Goal: Information Seeking & Learning: Learn about a topic

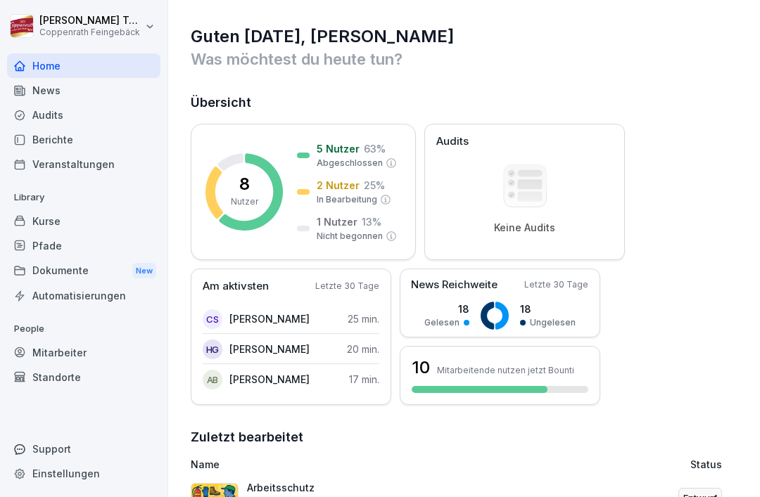
click at [70, 222] on div "Kurse" at bounding box center [83, 221] width 153 height 25
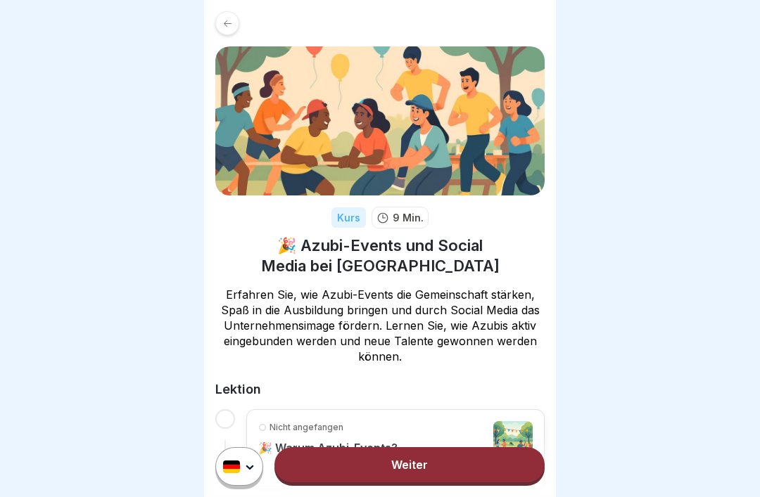
click at [408, 459] on link "Weiter" at bounding box center [409, 464] width 270 height 35
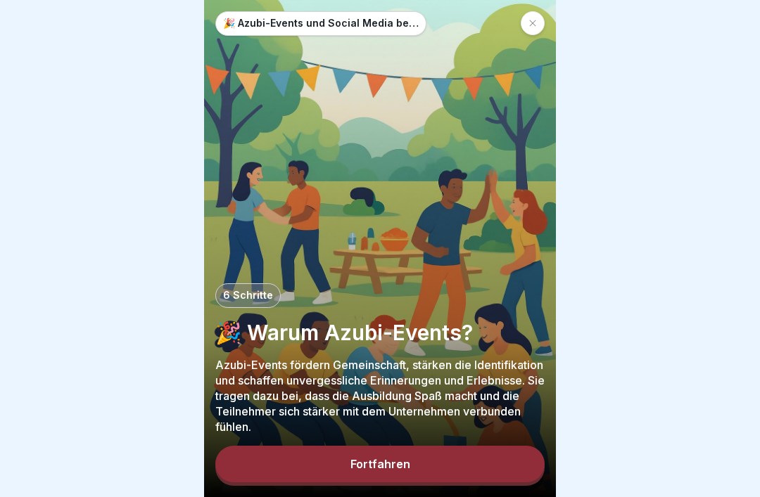
click at [430, 463] on button "Fortfahren" at bounding box center [379, 464] width 329 height 37
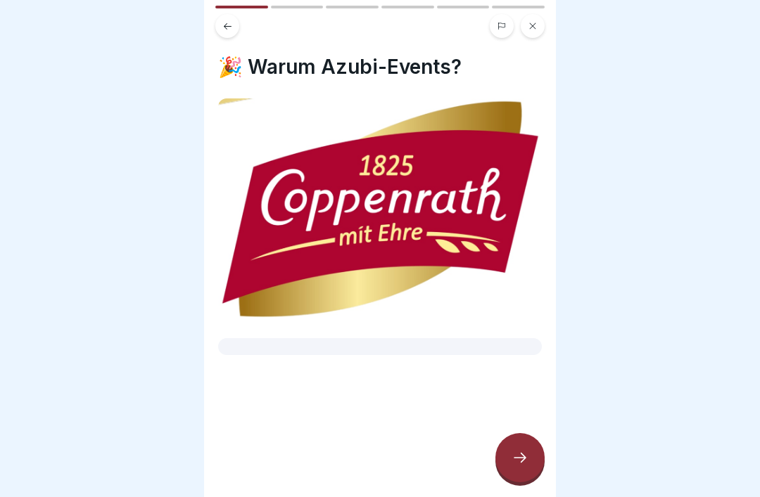
click at [525, 449] on icon at bounding box center [519, 457] width 17 height 17
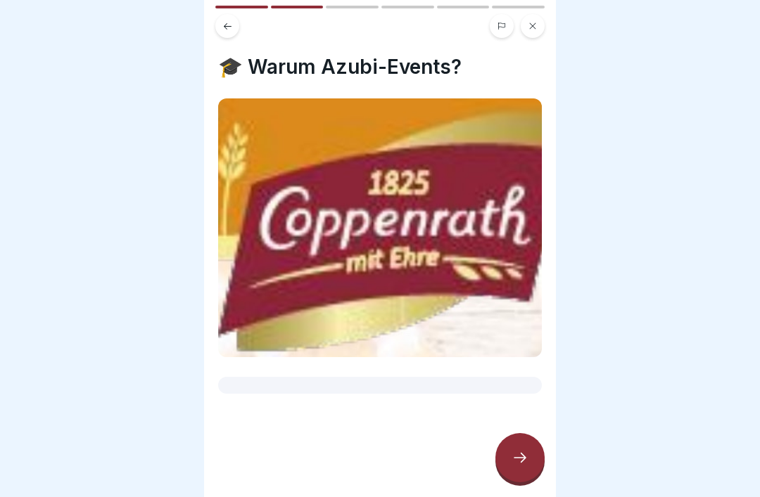
click at [527, 460] on icon at bounding box center [519, 457] width 17 height 17
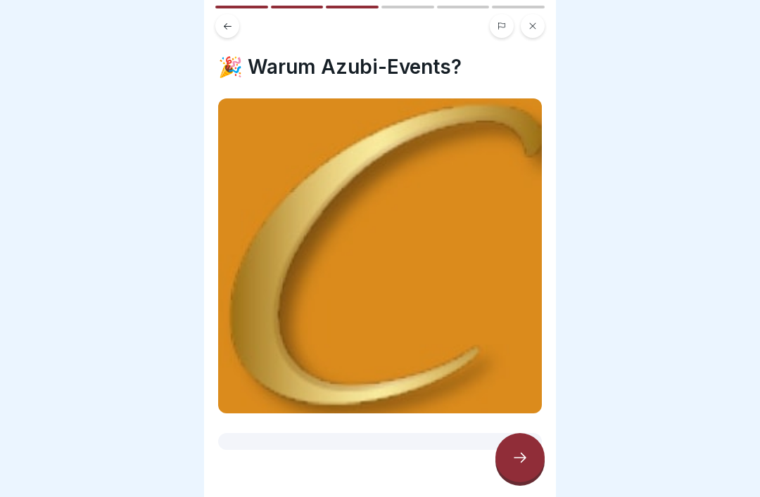
click at [518, 452] on icon at bounding box center [519, 457] width 17 height 17
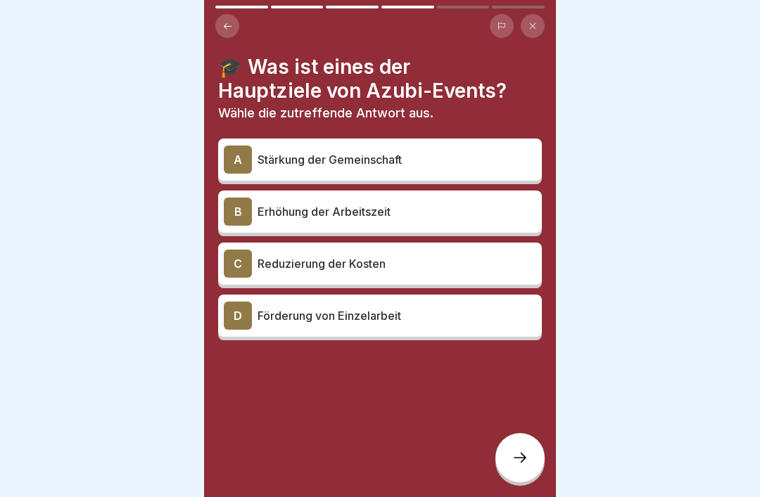
click at [445, 160] on p "Stärkung der Gemeinschaft" at bounding box center [396, 159] width 279 height 17
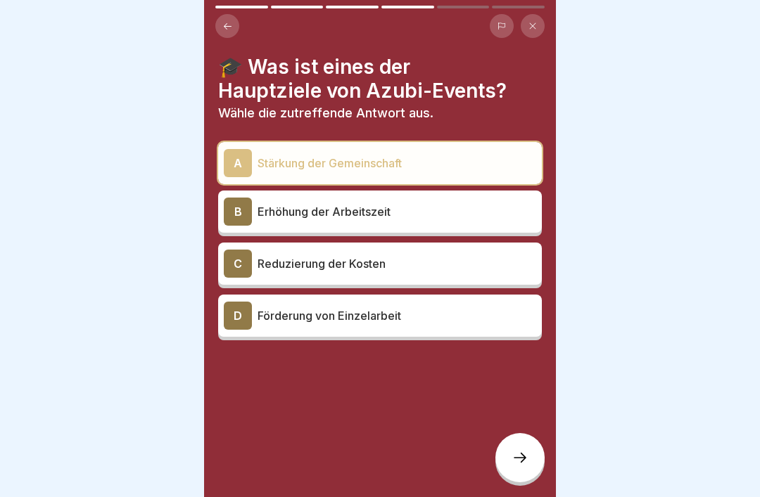
click at [518, 464] on icon at bounding box center [519, 457] width 17 height 17
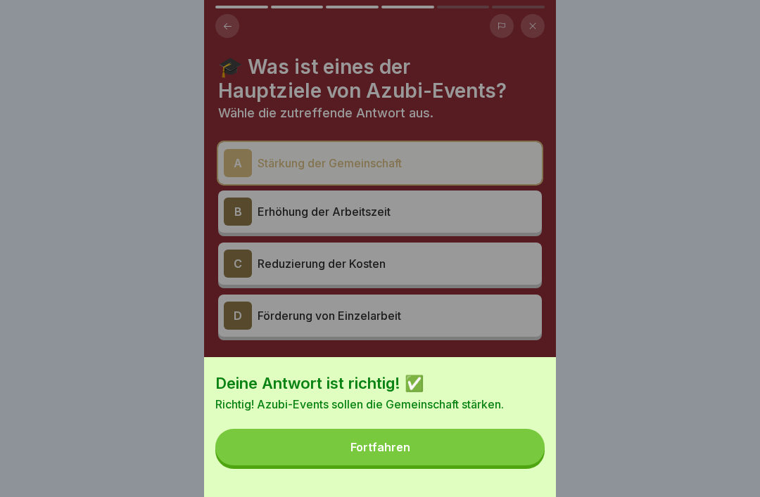
click at [476, 446] on button "Fortfahren" at bounding box center [379, 447] width 329 height 37
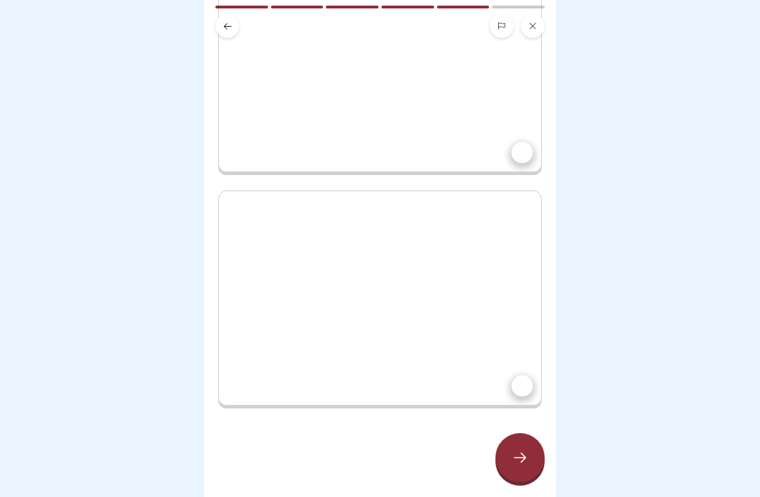
scroll to position [193, 0]
click at [528, 153] on div at bounding box center [521, 152] width 21 height 21
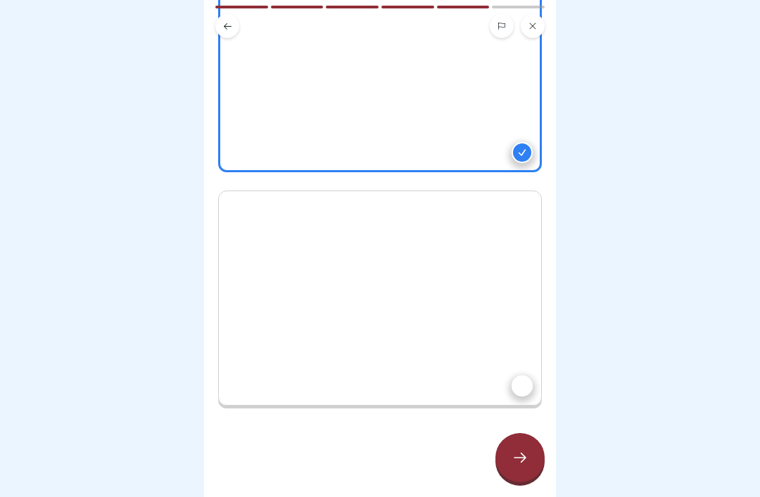
click at [524, 154] on icon at bounding box center [522, 153] width 10 height 10
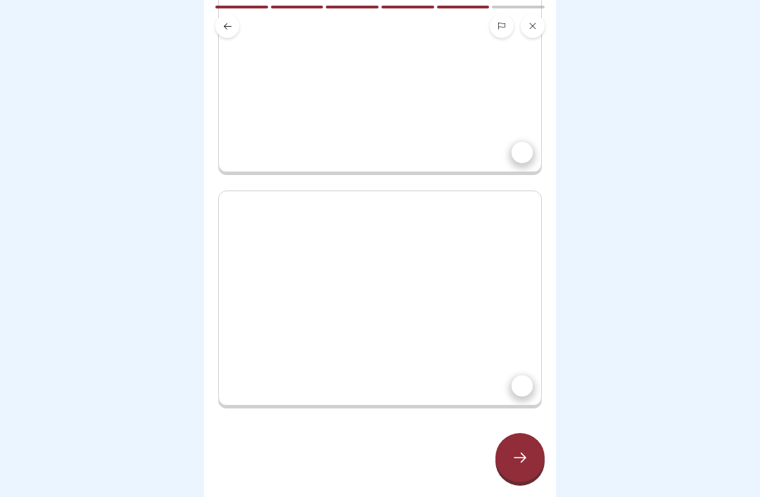
click at [525, 387] on div at bounding box center [521, 386] width 21 height 21
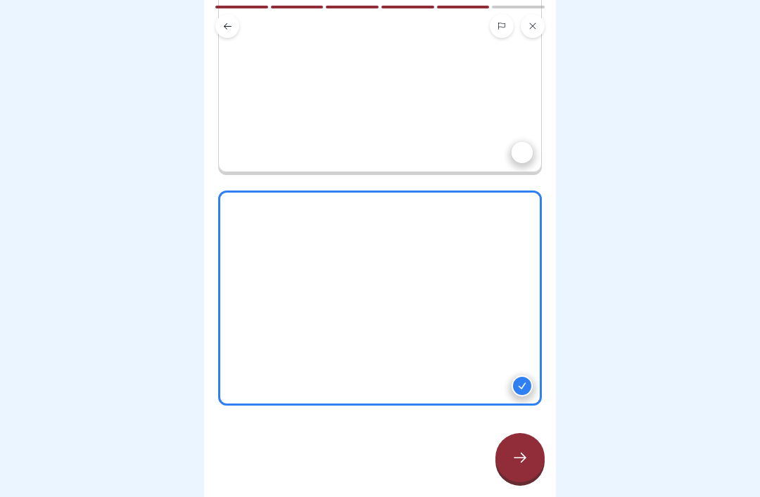
click at [523, 387] on icon at bounding box center [521, 386] width 7 height 6
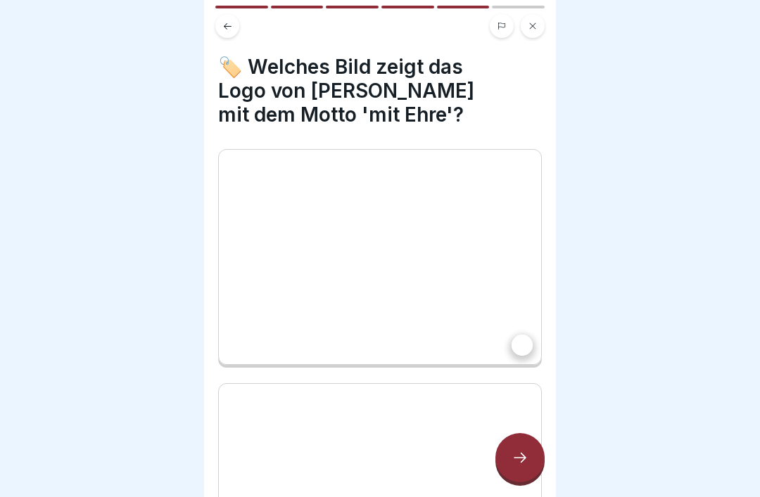
scroll to position [0, 0]
click at [519, 347] on div at bounding box center [521, 345] width 21 height 21
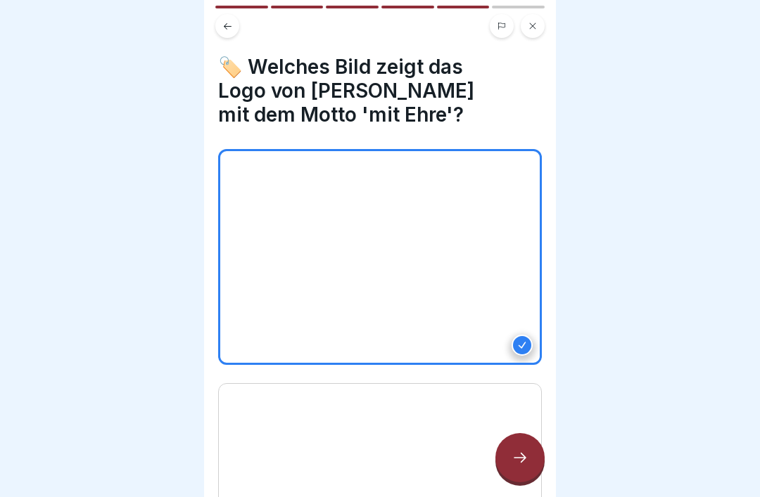
click at [520, 449] on div at bounding box center [519, 457] width 49 height 49
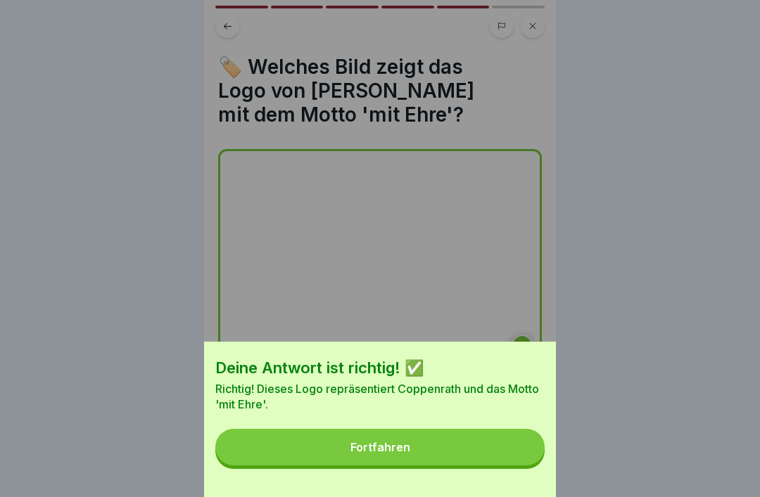
click at [394, 433] on button "Fortfahren" at bounding box center [379, 447] width 329 height 37
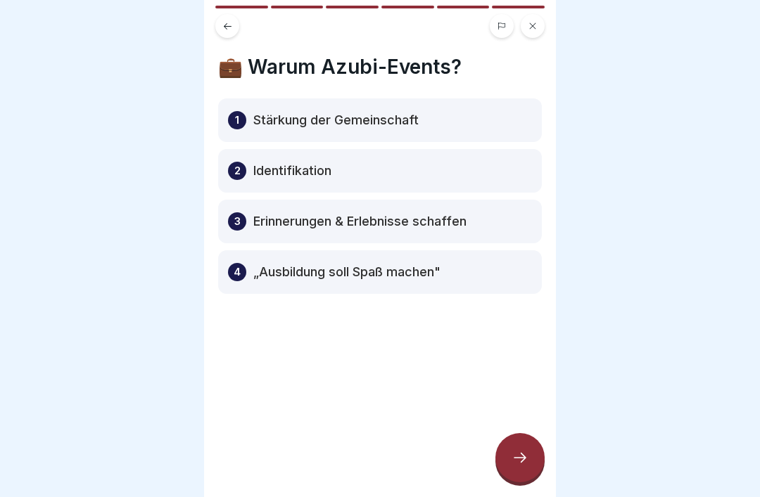
click at [247, 122] on div "1 Stärkung der Gemeinschaft" at bounding box center [380, 120] width 324 height 44
click at [313, 273] on p "„Ausbildung soll Spaß machen"" at bounding box center [346, 272] width 187 height 17
click at [306, 278] on p "„Ausbildung soll Spaß machen"" at bounding box center [346, 272] width 187 height 17
click at [305, 277] on p "„Ausbildung soll Spaß machen"" at bounding box center [346, 272] width 187 height 17
click at [513, 468] on div at bounding box center [519, 457] width 49 height 49
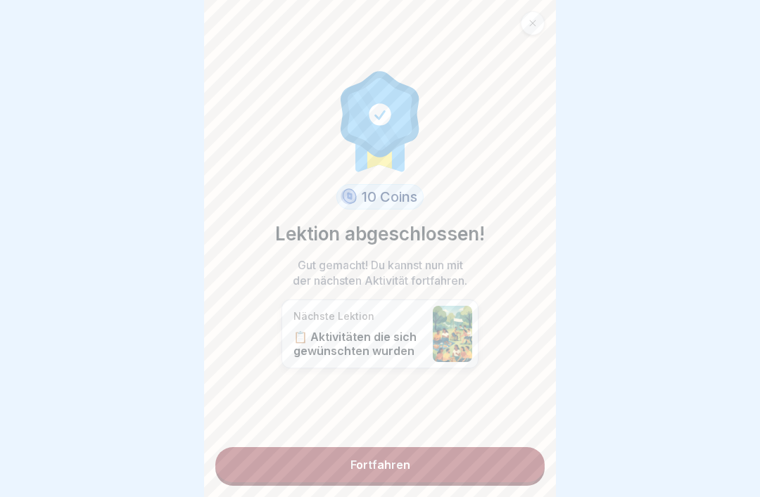
click at [376, 461] on link "Fortfahren" at bounding box center [379, 464] width 329 height 35
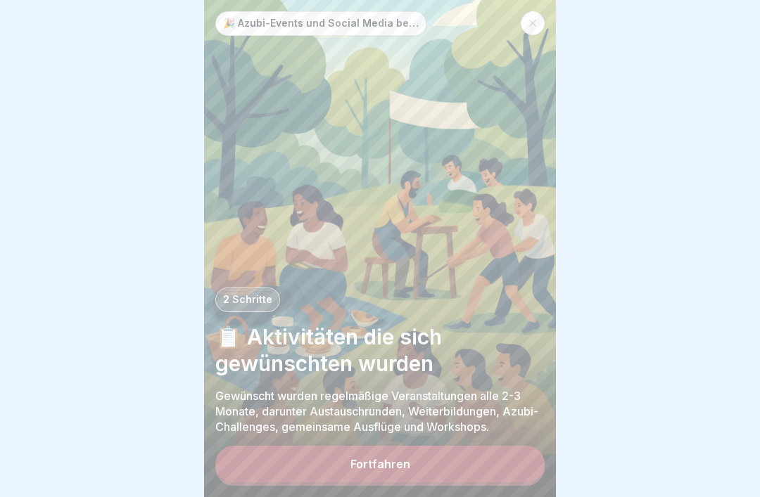
click at [378, 466] on div "Fortfahren" at bounding box center [380, 464] width 60 height 13
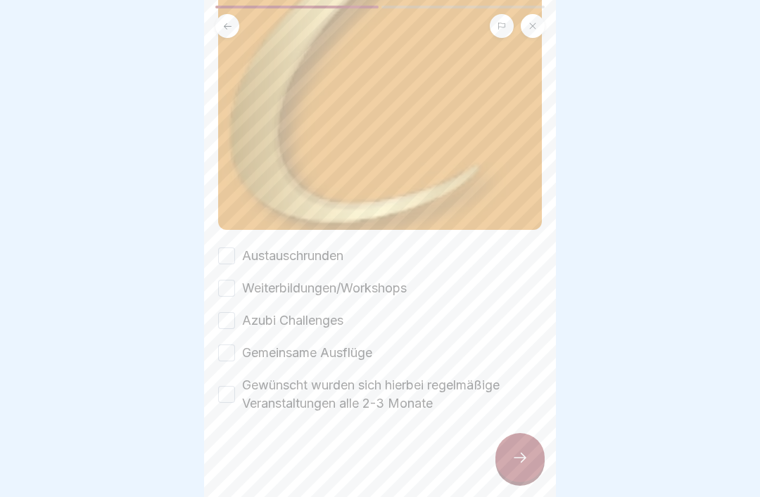
scroll to position [231, 0]
click at [229, 402] on button "Gewünscht wurden sich hierbei regelmäßige Veranstaltungen alle 2-3 Monate" at bounding box center [226, 394] width 17 height 17
click at [219, 325] on button "Azubi Challenges" at bounding box center [226, 320] width 17 height 17
click at [510, 491] on div at bounding box center [380, 455] width 324 height 84
click at [525, 459] on icon at bounding box center [519, 458] width 13 height 10
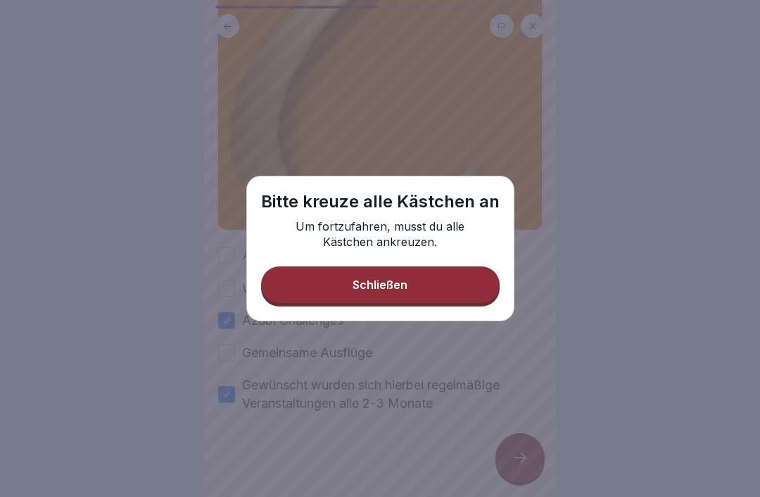
click at [336, 287] on button "Schließen" at bounding box center [380, 285] width 238 height 37
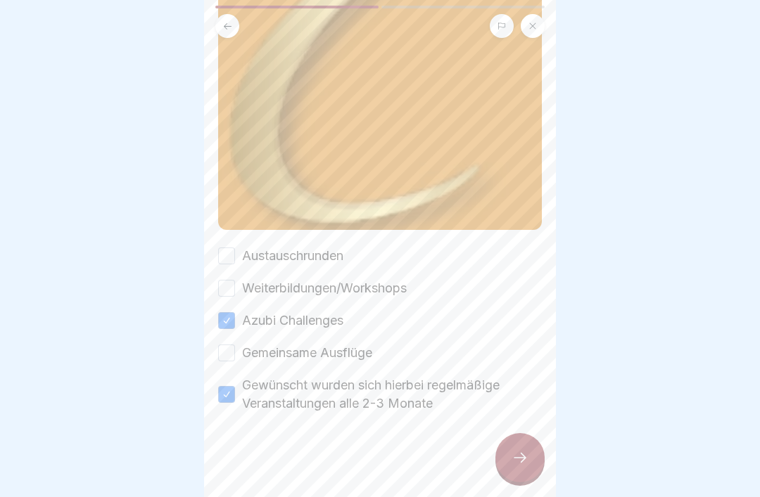
click at [229, 286] on button "Weiterbildungen/Workshops" at bounding box center [226, 288] width 17 height 17
click at [505, 461] on div at bounding box center [519, 457] width 49 height 49
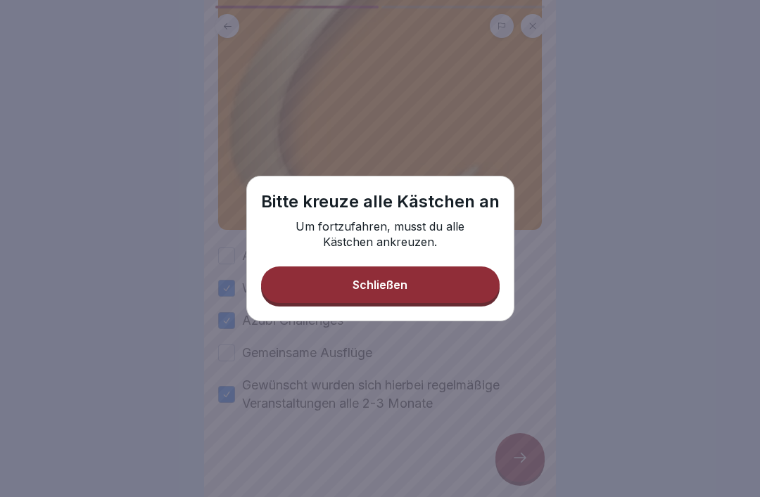
click at [361, 297] on button "Schließen" at bounding box center [380, 285] width 238 height 37
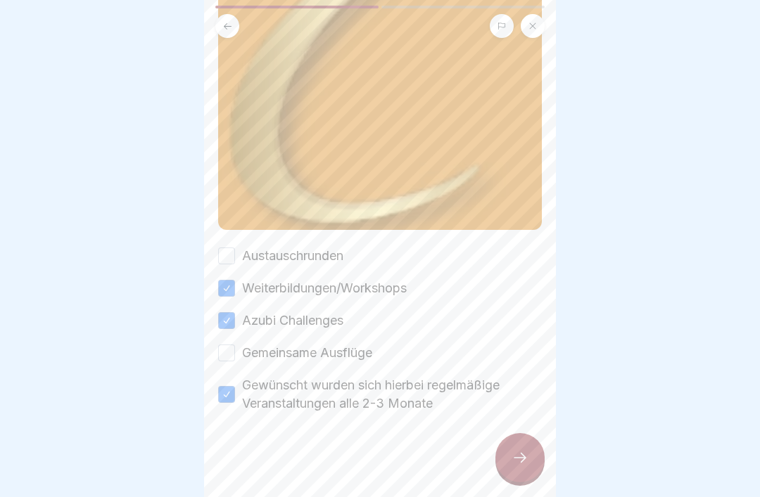
click at [234, 340] on div "Austauschrunden Weiterbildungen/Workshops Azubi Challenges Gemeinsame Ausflüge …" at bounding box center [380, 330] width 324 height 166
click at [223, 241] on div "🏃‍♂️ Aktivitäten die sich gewünschten wurden Bitte kreuze alle Kästchen an. Aus…" at bounding box center [380, 118] width 324 height 589
click at [229, 264] on button "Austauschrunden" at bounding box center [226, 256] width 17 height 17
click at [229, 360] on button "Gemeinsame Ausflüge" at bounding box center [226, 353] width 17 height 17
click at [508, 452] on div at bounding box center [519, 457] width 49 height 49
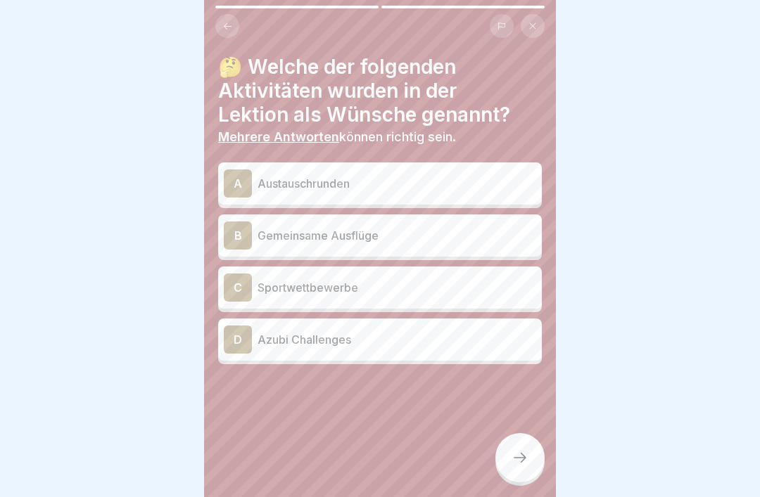
click at [254, 245] on div "B Gemeinsame Ausflüge" at bounding box center [380, 236] width 312 height 28
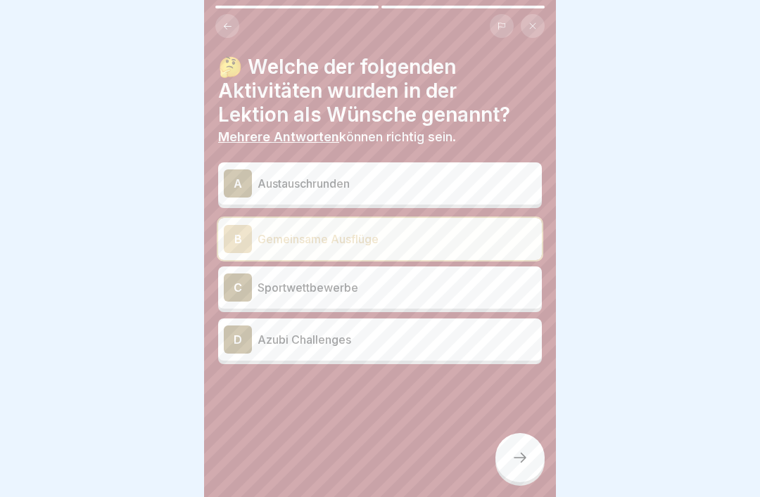
click at [269, 354] on div "D Azubi Challenges" at bounding box center [380, 340] width 324 height 42
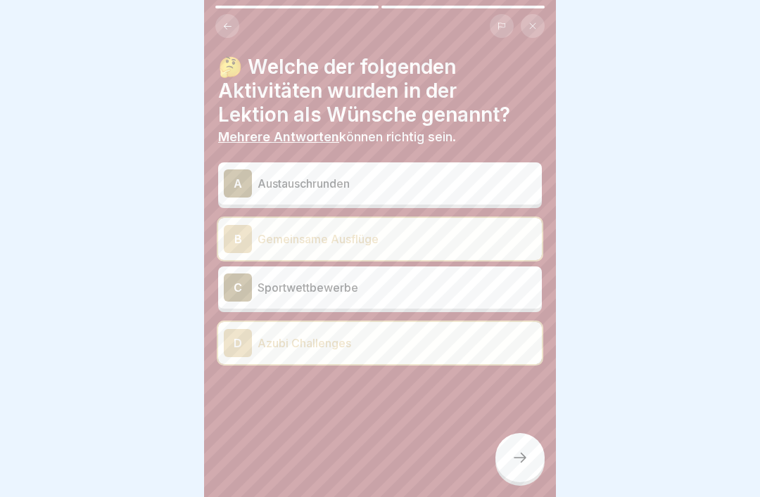
click at [511, 474] on div at bounding box center [519, 457] width 49 height 49
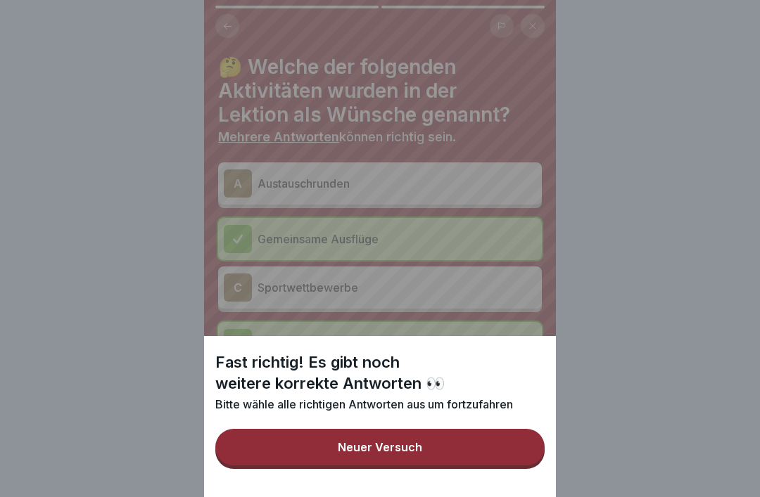
click at [323, 283] on div "Fast richtig! Es gibt noch weitere korrekte Antworten 👀 Bitte wähle alle richti…" at bounding box center [380, 248] width 352 height 497
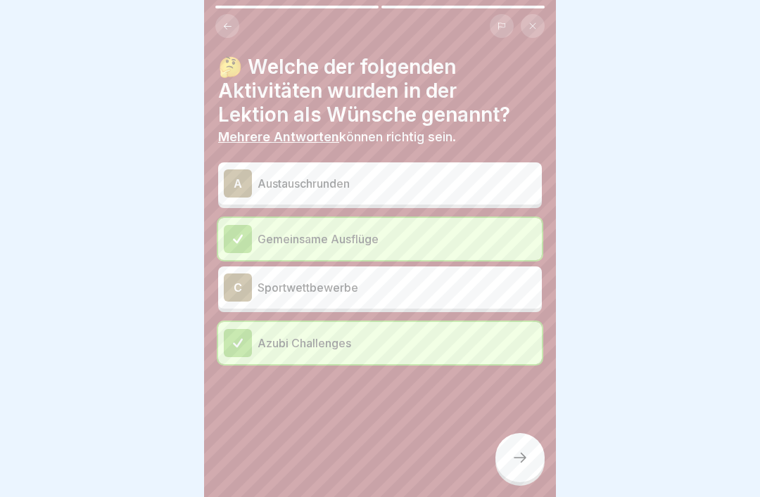
click at [235, 182] on div "A" at bounding box center [238, 184] width 28 height 28
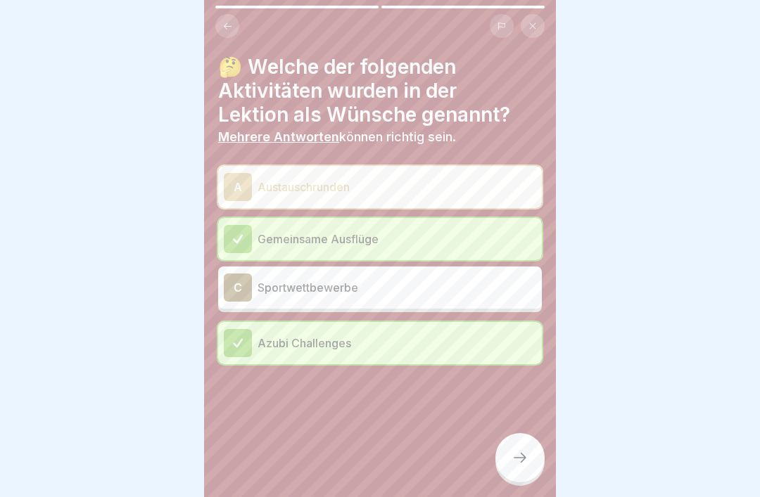
click at [513, 474] on div at bounding box center [519, 457] width 49 height 49
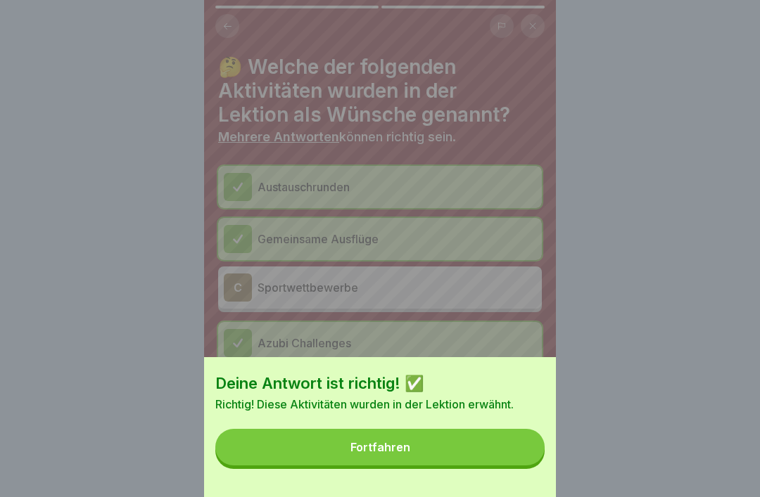
click at [451, 437] on button "Fortfahren" at bounding box center [379, 447] width 329 height 37
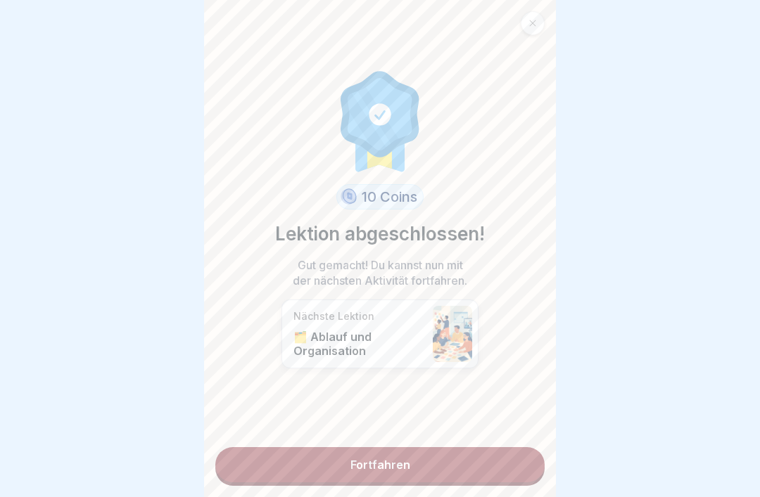
click at [352, 471] on link "Fortfahren" at bounding box center [379, 464] width 329 height 35
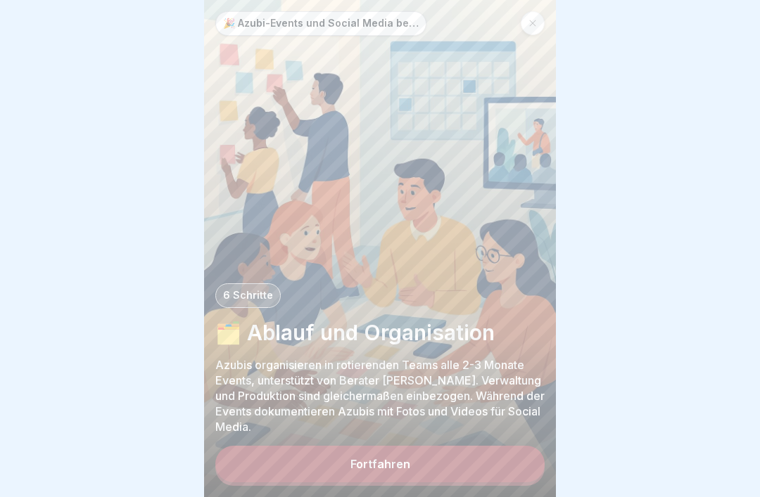
click at [466, 471] on button "Fortfahren" at bounding box center [379, 464] width 329 height 37
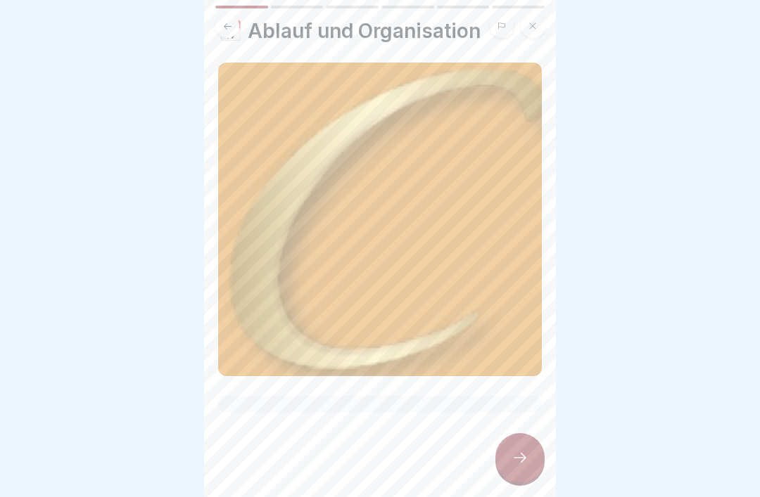
scroll to position [36, 0]
click at [518, 447] on div at bounding box center [519, 457] width 49 height 49
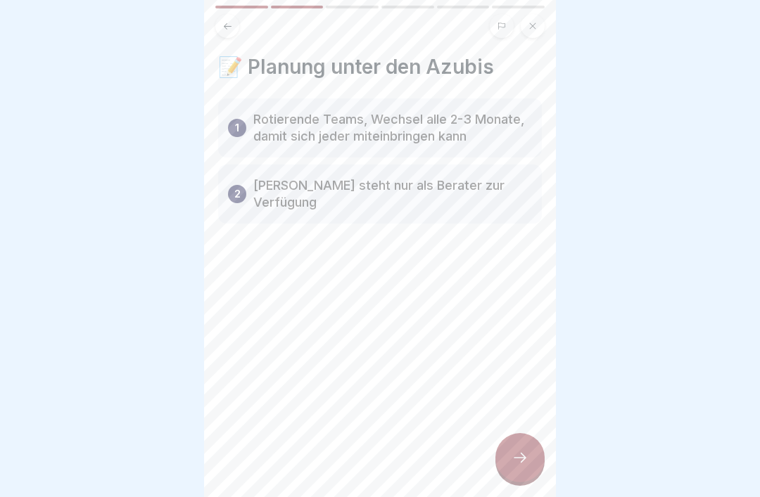
click at [281, 116] on p "Rotierende Teams, Wechsel alle 2-3 Monate, damit sich jeder miteinbringen kann" at bounding box center [392, 128] width 279 height 34
click at [305, 129] on p "Rotierende Teams, Wechsel alle 2-3 Monate, damit sich jeder miteinbringen kann" at bounding box center [392, 128] width 279 height 34
click at [293, 122] on p "Rotierende Teams, Wechsel alle 2-3 Monate, damit sich jeder miteinbringen kann" at bounding box center [392, 128] width 279 height 34
click at [290, 123] on p "Rotierende Teams, Wechsel alle 2-3 Monate, damit sich jeder miteinbringen kann" at bounding box center [392, 128] width 279 height 34
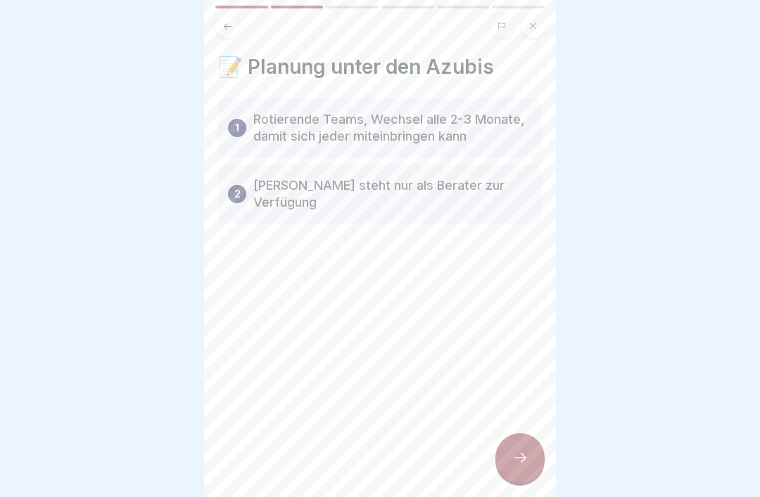
click at [290, 123] on p "Rotierende Teams, Wechsel alle 2-3 Monate, damit sich jeder miteinbringen kann" at bounding box center [392, 128] width 279 height 34
click at [527, 467] on div at bounding box center [519, 457] width 49 height 49
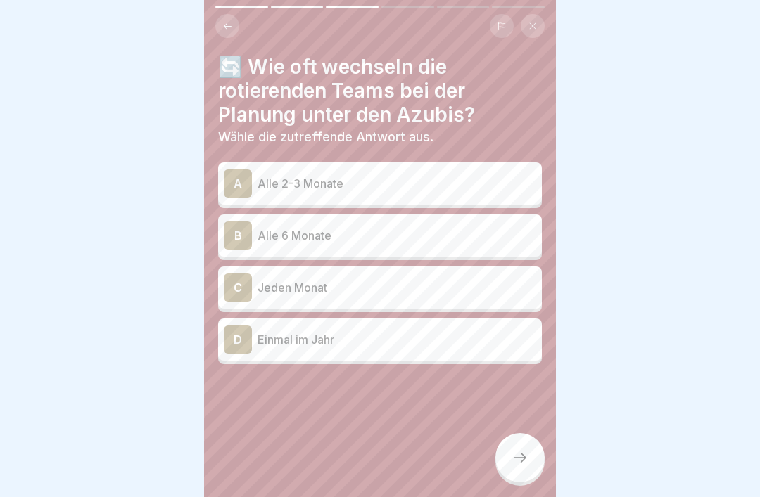
click at [266, 178] on p "Alle 2-3 Monate" at bounding box center [396, 183] width 279 height 17
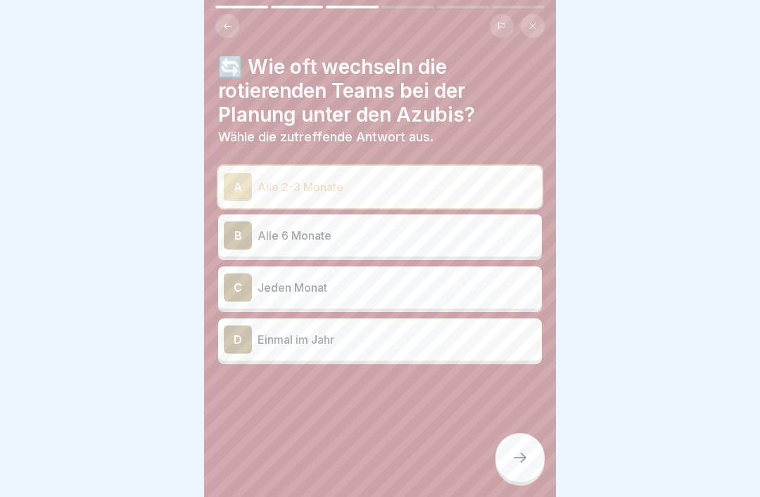
click at [515, 463] on icon at bounding box center [519, 457] width 17 height 17
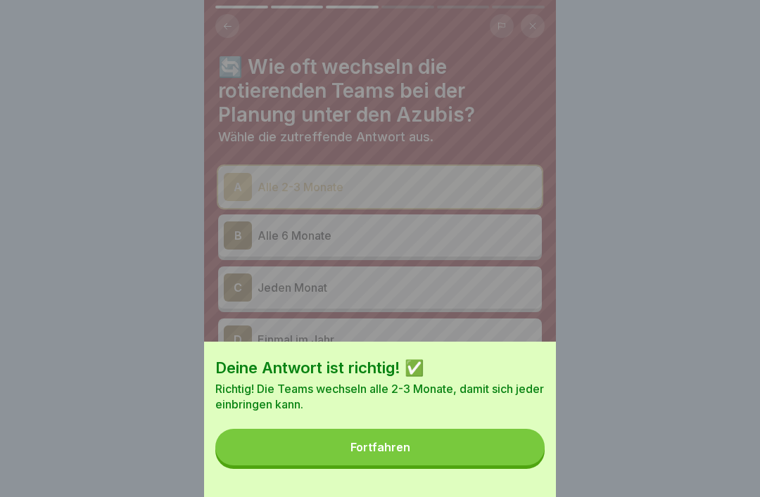
click at [474, 440] on button "Fortfahren" at bounding box center [379, 447] width 329 height 37
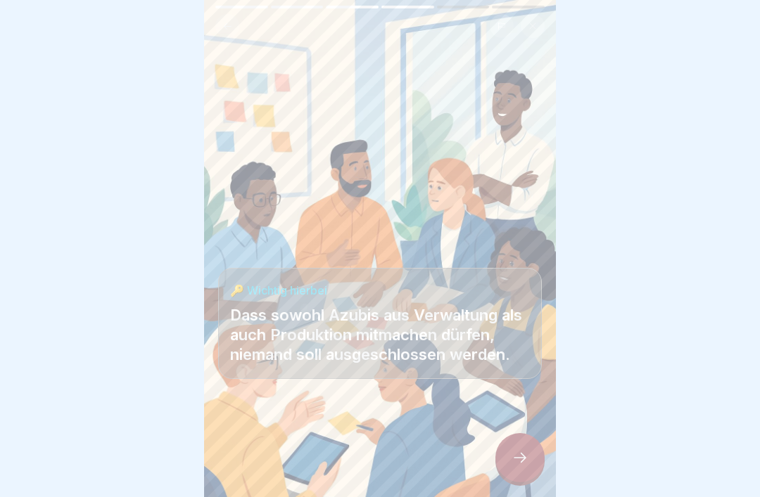
click at [521, 443] on div at bounding box center [519, 457] width 49 height 49
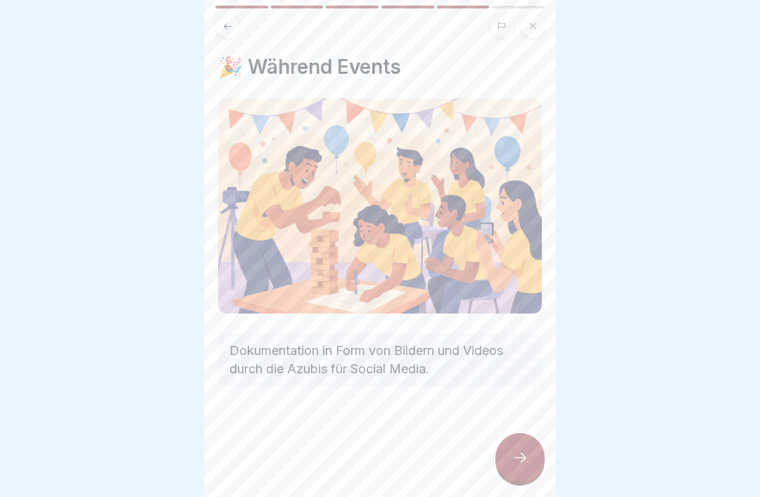
click at [520, 451] on icon at bounding box center [519, 457] width 17 height 17
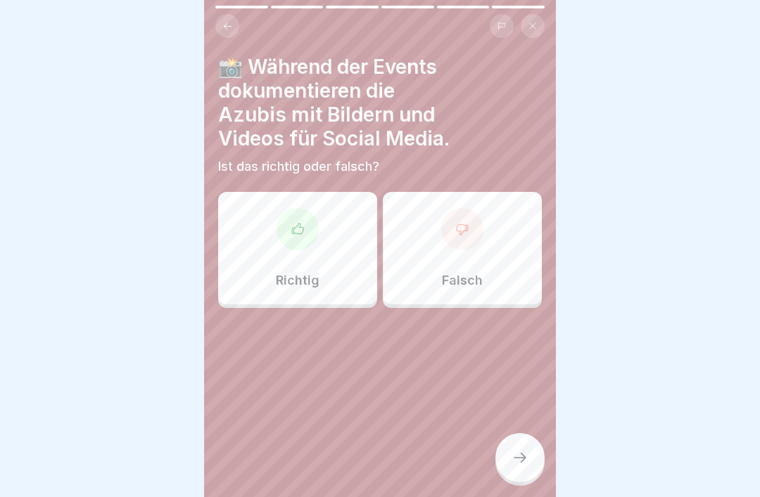
click at [290, 260] on div "Richtig" at bounding box center [297, 248] width 159 height 113
click at [510, 467] on div at bounding box center [519, 457] width 49 height 49
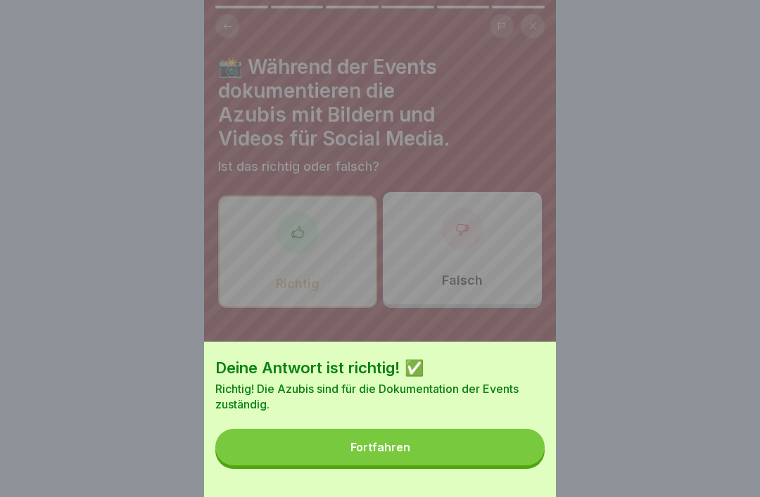
click at [478, 426] on div "Deine Antwort ist richtig! ✅ Richtig! Die Azubis sind für die Dokumentation der…" at bounding box center [380, 419] width 352 height 155
click at [491, 452] on button "Fortfahren" at bounding box center [379, 447] width 329 height 37
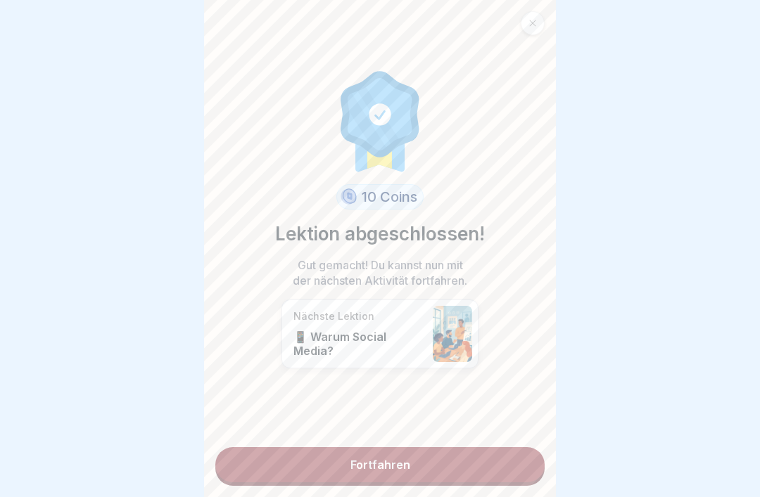
click at [481, 459] on link "Fortfahren" at bounding box center [379, 464] width 329 height 35
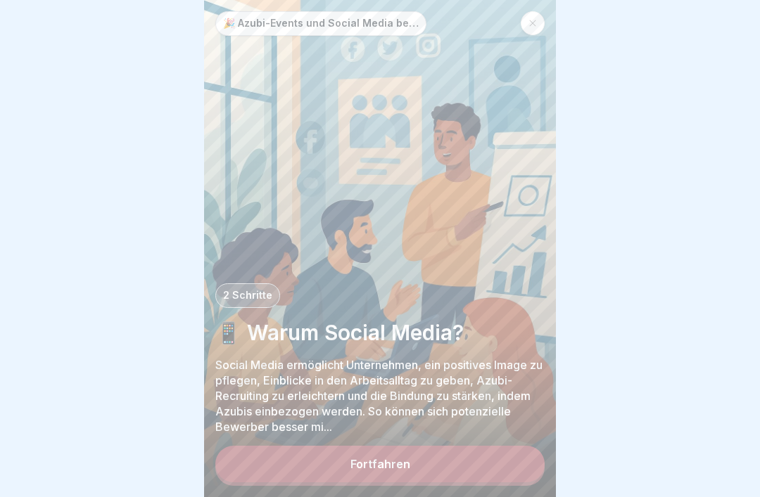
click at [466, 468] on button "Fortfahren" at bounding box center [379, 464] width 329 height 37
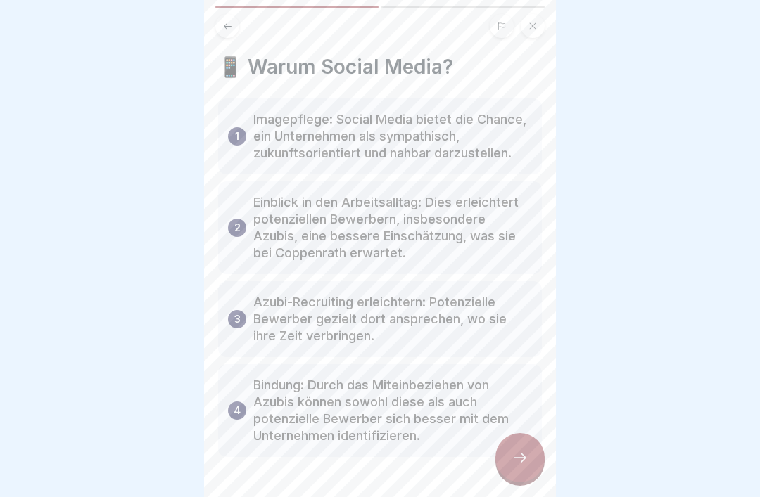
click at [277, 150] on p "Imagepflege: Social Media bietet die Chance, ein Unternehmen als sympathisch, z…" at bounding box center [392, 136] width 279 height 51
click at [262, 131] on p "Imagepflege: Social Media bietet die Chance, ein Unternehmen als sympathisch, z…" at bounding box center [392, 136] width 279 height 51
click at [321, 162] on div "1 Imagepflege: Social Media bietet die Chance, ein Unternehmen als sympathisch,…" at bounding box center [380, 136] width 324 height 76
click at [281, 135] on p "Imagepflege: Social Media bietet die Chance, ein Unternehmen als sympathisch, z…" at bounding box center [392, 136] width 279 height 51
click at [280, 143] on p "Imagepflege: Social Media bietet die Chance, ein Unternehmen als sympathisch, z…" at bounding box center [392, 136] width 279 height 51
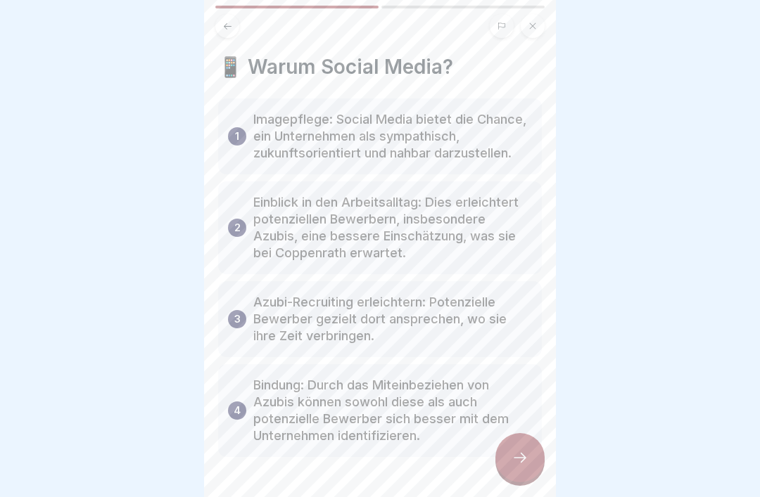
click at [287, 129] on p "Imagepflege: Social Media bietet die Chance, ein Unternehmen als sympathisch, z…" at bounding box center [392, 136] width 279 height 51
click at [269, 124] on p "Imagepflege: Social Media bietet die Chance, ein Unternehmen als sympathisch, z…" at bounding box center [392, 136] width 279 height 51
click at [274, 129] on p "Imagepflege: Social Media bietet die Chance, ein Unternehmen als sympathisch, z…" at bounding box center [392, 136] width 279 height 51
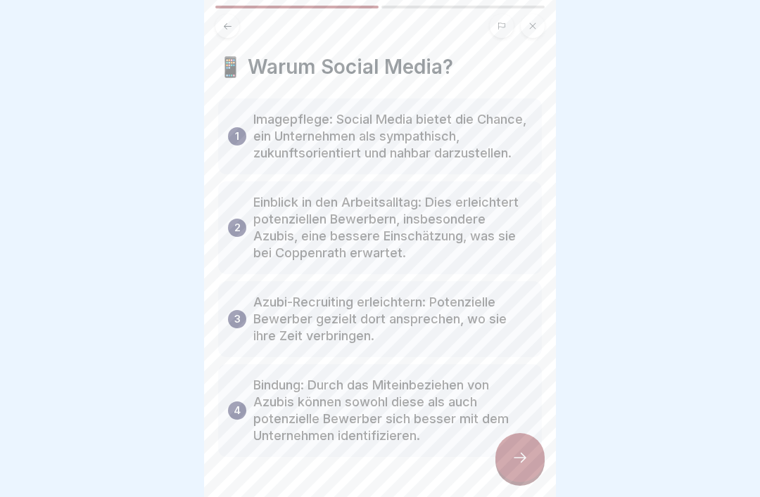
click at [274, 129] on p "Imagepflege: Social Media bietet die Chance, ein Unternehmen als sympathisch, z…" at bounding box center [392, 136] width 279 height 51
click at [266, 131] on p "Imagepflege: Social Media bietet die Chance, ein Unternehmen als sympathisch, z…" at bounding box center [392, 136] width 279 height 51
click at [294, 234] on p "Einblick in den Arbeitsalltag: Dies erleichtert potenziellen Bewerbern, insbeso…" at bounding box center [392, 228] width 279 height 68
click at [255, 145] on p "Imagepflege: Social Media bietet die Chance, ein Unternehmen als sympathisch, z…" at bounding box center [392, 136] width 279 height 51
click at [284, 205] on p "Einblick in den Arbeitsalltag: Dies erleichtert potenziellen Bewerbern, insbeso…" at bounding box center [392, 228] width 279 height 68
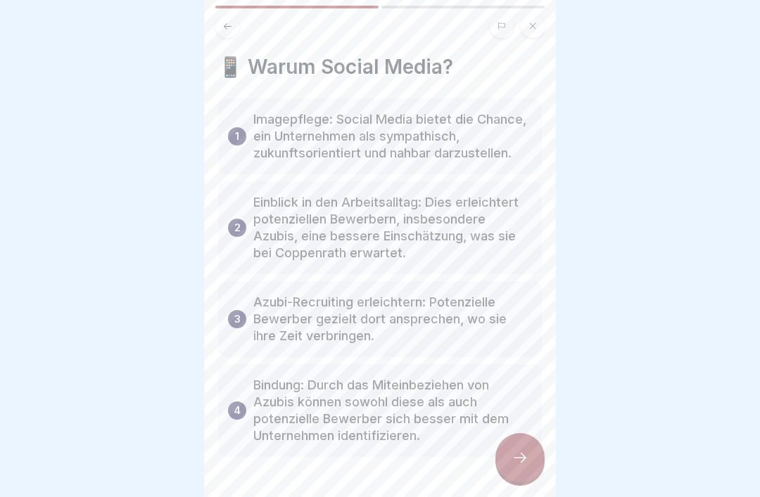
click at [247, 131] on div "1 Imagepflege: Social Media bietet die Chance, ein Unternehmen als sympathisch,…" at bounding box center [380, 136] width 324 height 76
click at [325, 167] on div "1 Imagepflege: Social Media bietet die Chance, ein Unternehmen als sympathisch,…" at bounding box center [380, 136] width 324 height 76
click at [300, 245] on p "Einblick in den Arbeitsalltag: Dies erleichtert potenziellen Bewerbern, insbeso…" at bounding box center [392, 228] width 279 height 68
click at [258, 108] on div "1 Imagepflege: Social Media bietet die Chance, ein Unternehmen als sympathisch,…" at bounding box center [380, 136] width 324 height 76
click at [277, 214] on p "Einblick in den Arbeitsalltag: Dies erleichtert potenziellen Bewerbern, insbeso…" at bounding box center [392, 228] width 279 height 68
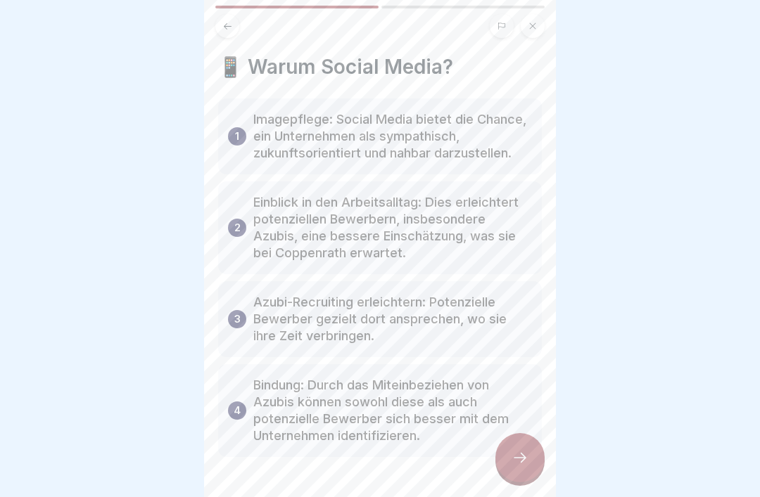
click at [303, 133] on p "Imagepflege: Social Media bietet die Chance, ein Unternehmen als sympathisch, z…" at bounding box center [392, 136] width 279 height 51
click at [306, 209] on p "Einblick in den Arbeitsalltag: Dies erleichtert potenziellen Bewerbern, insbeso…" at bounding box center [392, 228] width 279 height 68
click at [293, 152] on p "Imagepflege: Social Media bietet die Chance, ein Unternehmen als sympathisch, z…" at bounding box center [392, 136] width 279 height 51
click at [289, 207] on p "Einblick in den Arbeitsalltag: Dies erleichtert potenziellen Bewerbern, insbeso…" at bounding box center [392, 228] width 279 height 68
click at [520, 450] on icon at bounding box center [519, 457] width 17 height 17
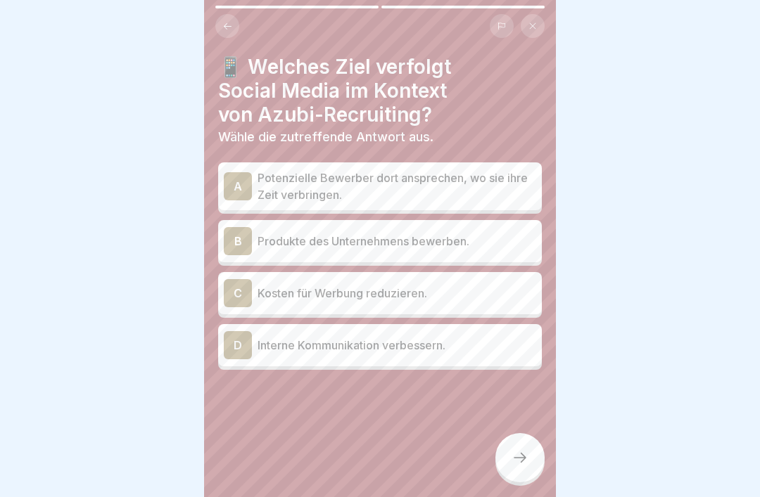
click at [511, 193] on p "Potenzielle Bewerber dort ansprechen, wo sie ihre Zeit verbringen." at bounding box center [396, 187] width 279 height 34
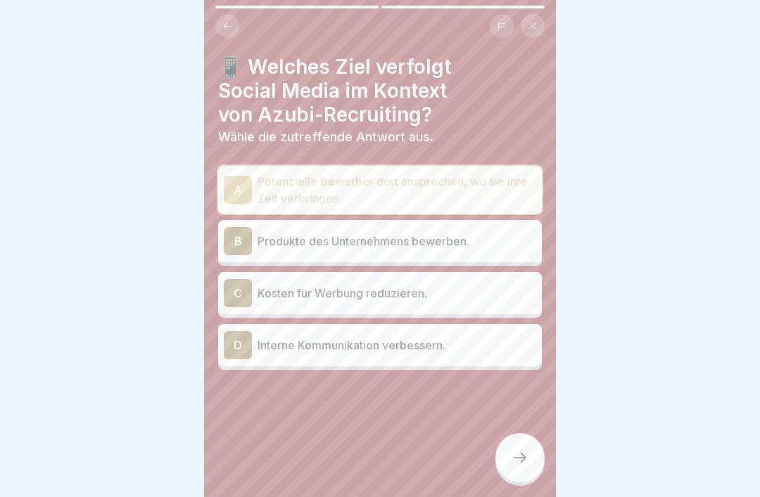
click at [534, 466] on div at bounding box center [519, 457] width 49 height 49
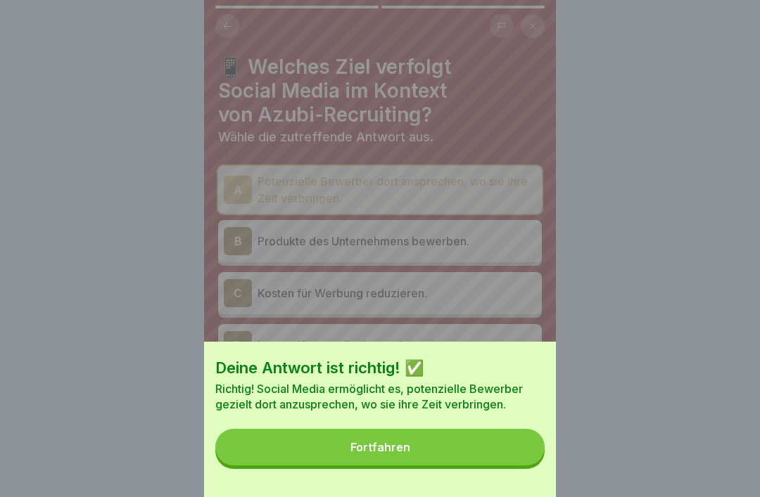
click at [468, 442] on button "Fortfahren" at bounding box center [379, 447] width 329 height 37
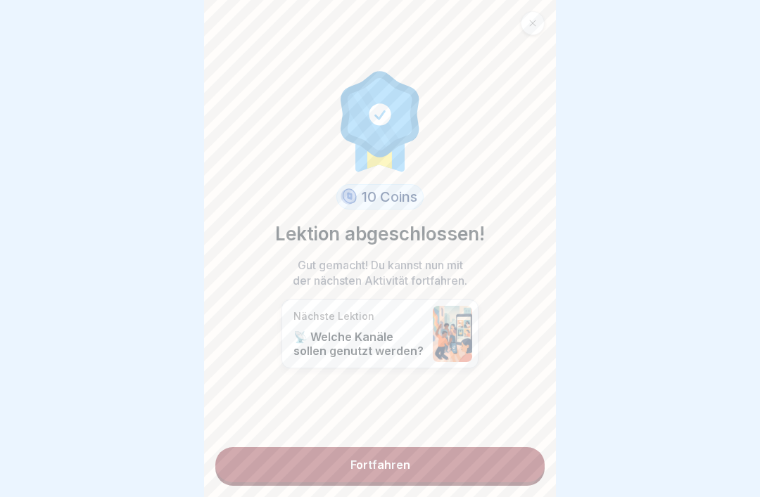
click at [456, 458] on link "Fortfahren" at bounding box center [379, 464] width 329 height 35
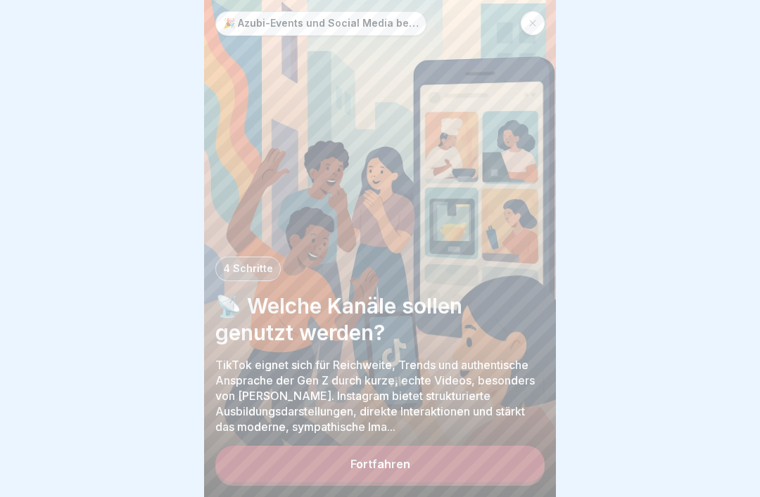
click at [440, 466] on button "Fortfahren" at bounding box center [379, 464] width 329 height 37
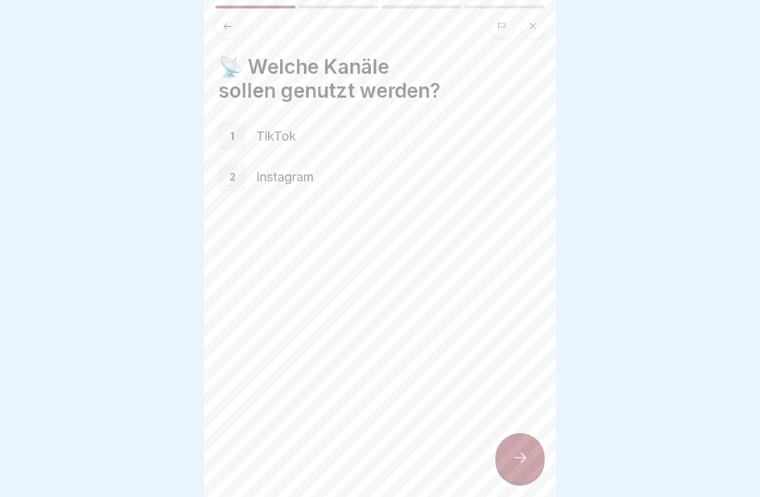
click at [209, 133] on div "📡 Welche Kanäle sollen genutzt werden? 1 TikTok 2 Instagram" at bounding box center [380, 248] width 352 height 497
click at [246, 130] on div "1 TikTok" at bounding box center [380, 136] width 324 height 28
click at [237, 141] on div "1" at bounding box center [232, 136] width 28 height 28
click at [236, 129] on div "1" at bounding box center [232, 136] width 28 height 28
click at [276, 131] on p "TikTok" at bounding box center [399, 136] width 286 height 18
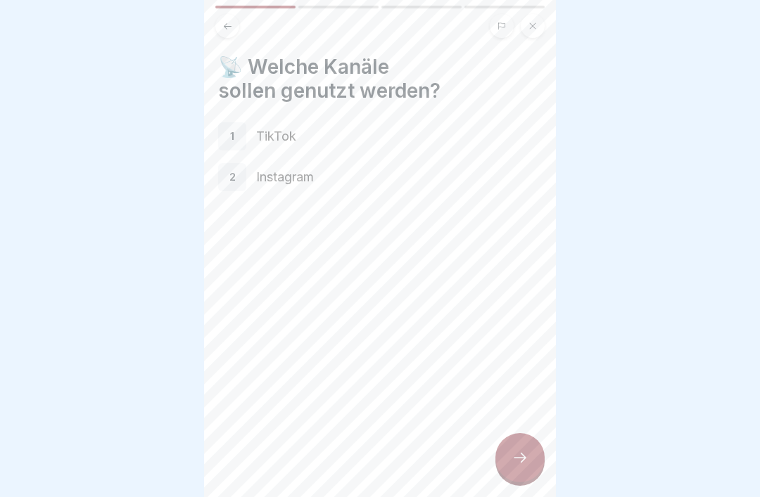
click at [288, 133] on p "TikTok" at bounding box center [399, 136] width 286 height 18
click at [516, 442] on div at bounding box center [519, 457] width 49 height 49
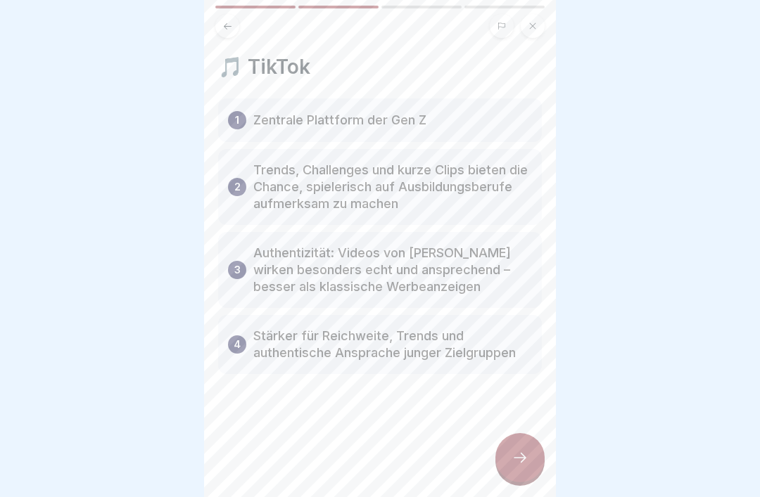
click at [442, 107] on div "1 Zentrale Plattform der Gen Z" at bounding box center [380, 120] width 324 height 44
click at [529, 463] on div at bounding box center [519, 457] width 49 height 49
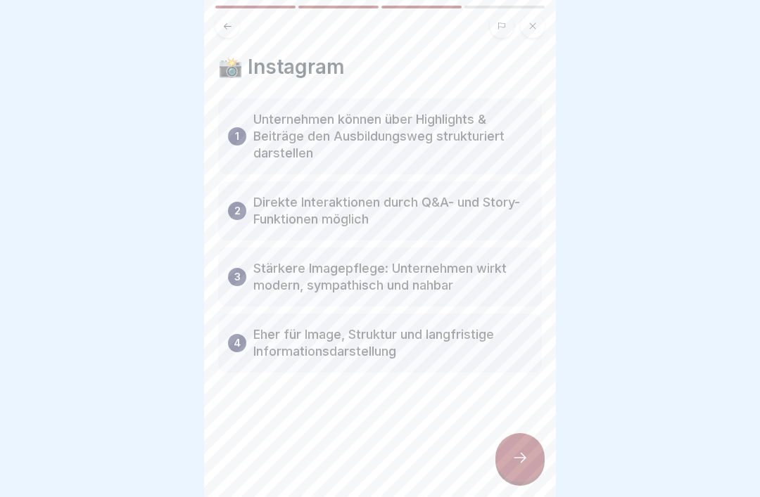
click at [515, 458] on icon at bounding box center [519, 458] width 13 height 10
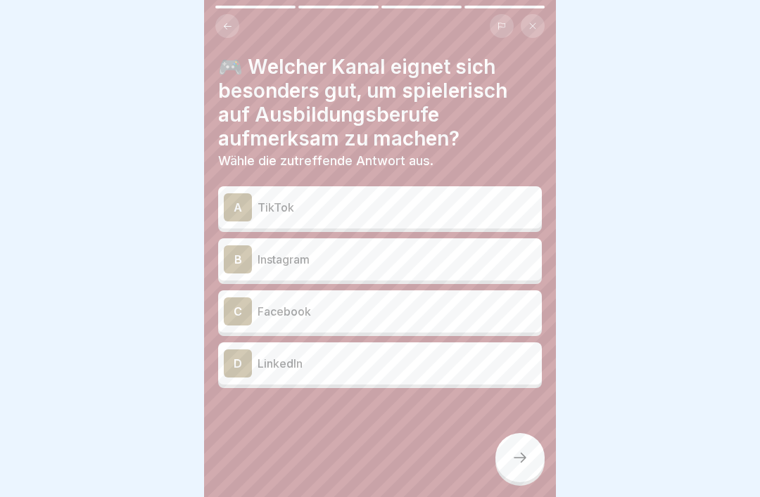
click at [494, 208] on p "TikTok" at bounding box center [396, 207] width 279 height 17
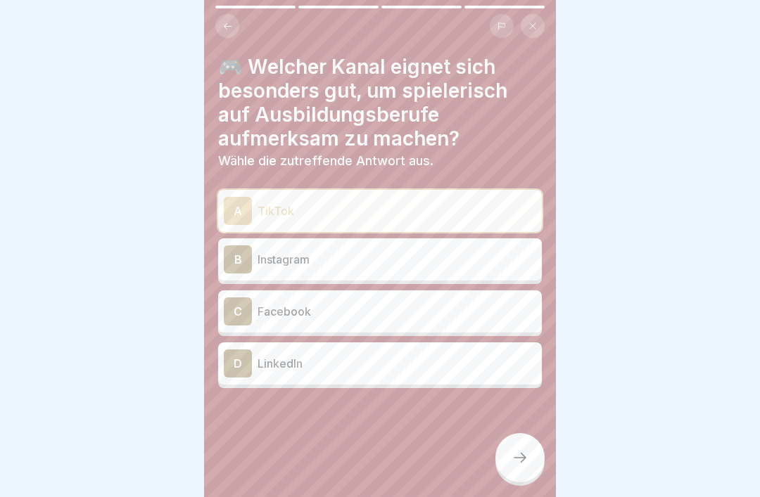
click at [522, 459] on icon at bounding box center [519, 457] width 17 height 17
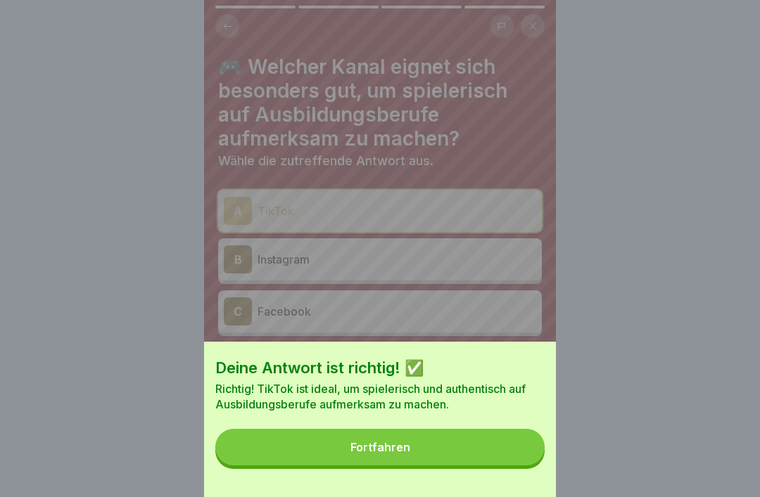
click at [481, 447] on button "Fortfahren" at bounding box center [379, 447] width 329 height 37
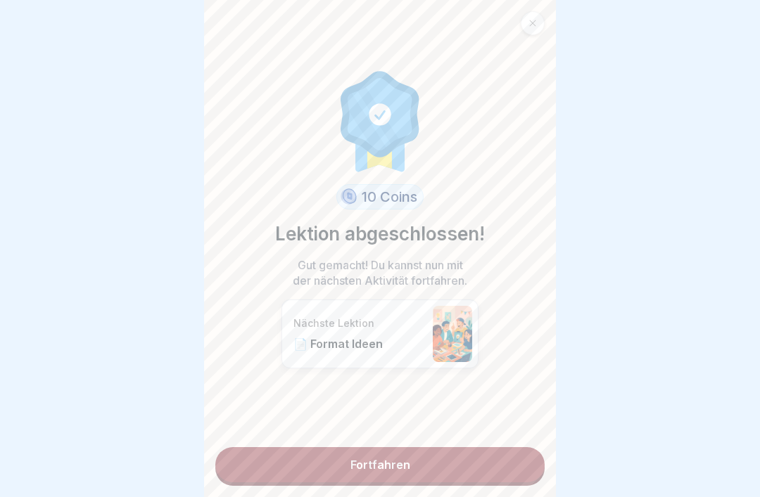
click at [438, 464] on link "Fortfahren" at bounding box center [379, 464] width 329 height 35
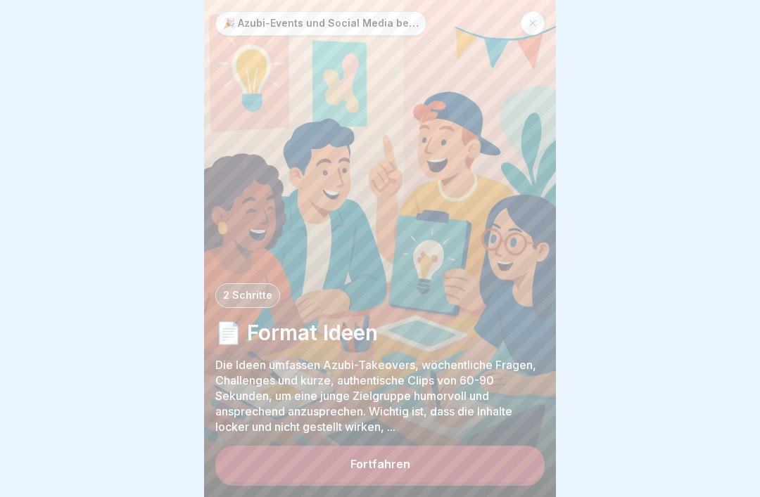
click at [454, 455] on button "Fortfahren" at bounding box center [379, 464] width 329 height 37
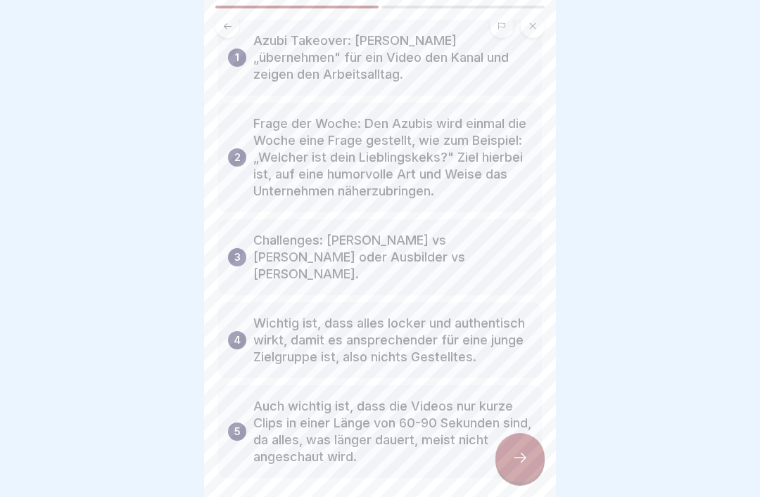
scroll to position [86, 0]
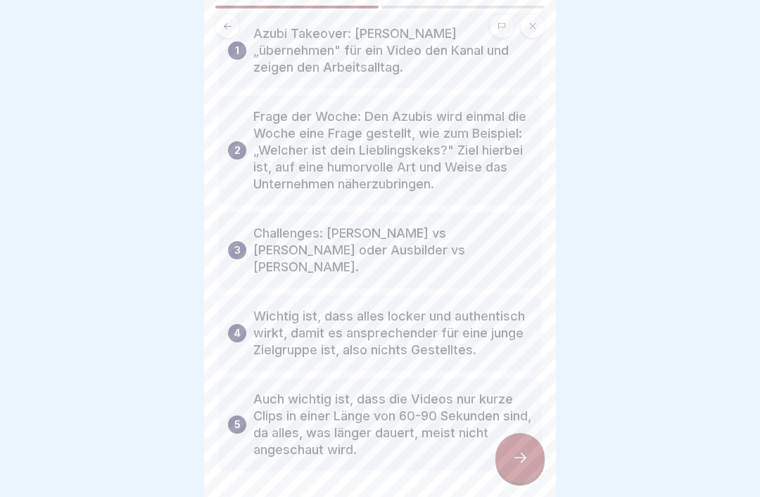
click at [481, 185] on p "Frage der Woche: Den Azubis wird einmal die Woche eine Frage gestellt, wie zum …" at bounding box center [392, 150] width 279 height 84
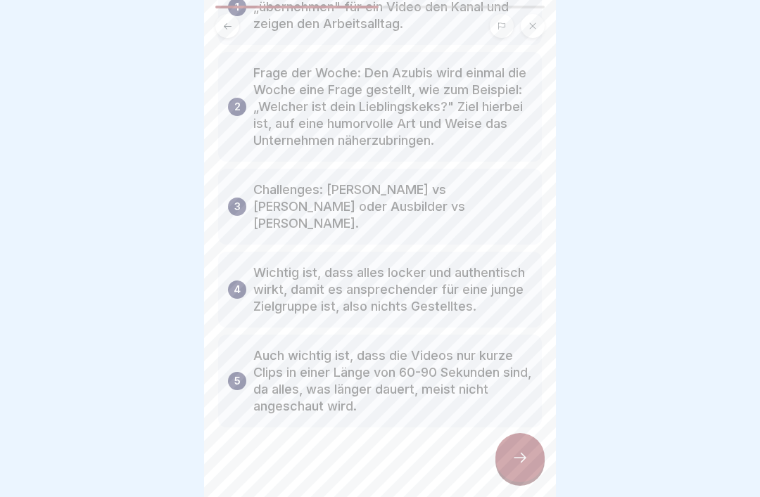
scroll to position [127, 0]
click at [502, 267] on p "Wichtig ist, dass alles locker und authentisch wirkt, damit es ansprechender fü…" at bounding box center [392, 292] width 279 height 51
click at [496, 275] on p "Wichtig ist, dass alles locker und authentisch wirkt, damit es ansprechender fü…" at bounding box center [392, 292] width 279 height 51
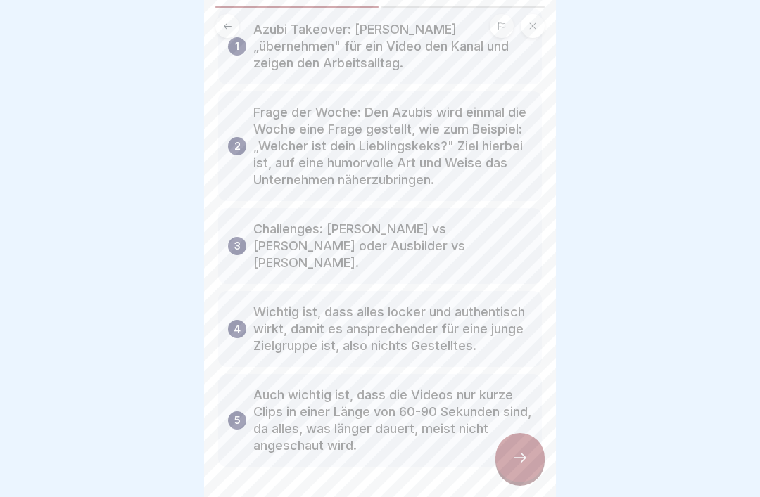
scroll to position [76, 0]
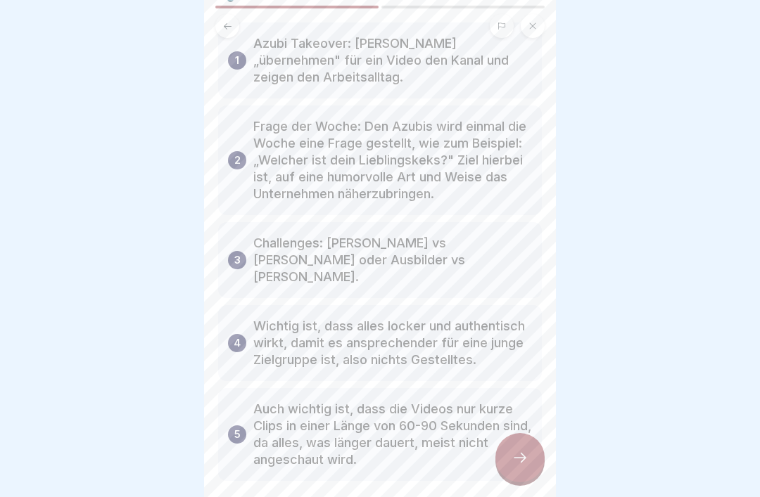
click at [488, 191] on p "Frage der Woche: Den Azubis wird einmal die Woche eine Frage gestellt, wie zum …" at bounding box center [392, 160] width 279 height 84
click at [537, 474] on div at bounding box center [519, 457] width 49 height 49
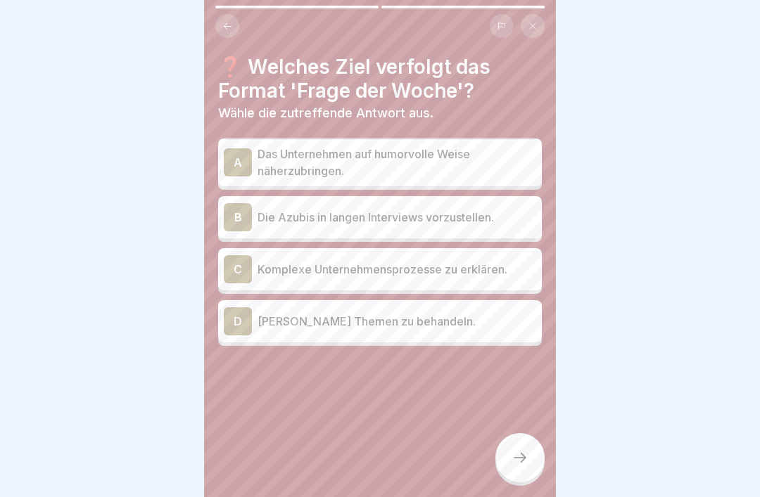
click at [513, 160] on p "Das Unternehmen auf humorvolle Weise näherzubringen." at bounding box center [396, 163] width 279 height 34
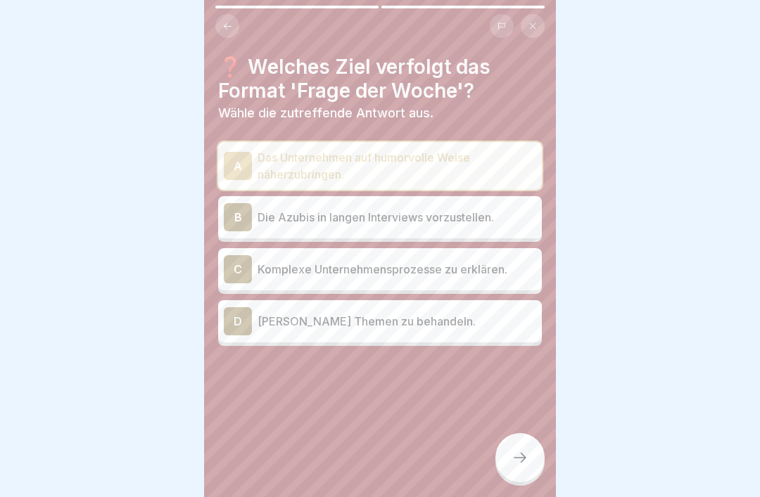
click at [532, 458] on div at bounding box center [519, 457] width 49 height 49
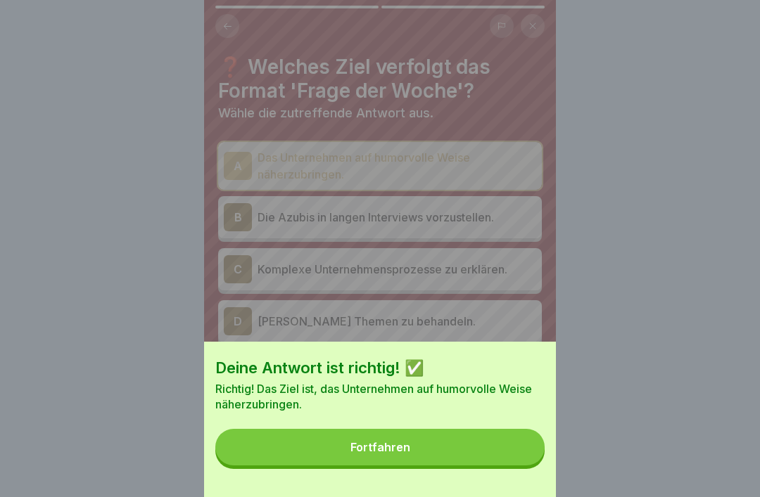
click at [493, 454] on button "Fortfahren" at bounding box center [379, 447] width 329 height 37
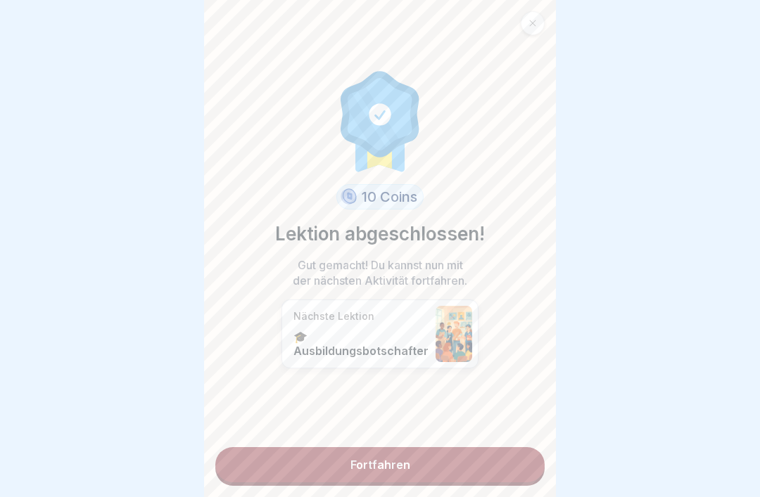
click at [478, 466] on link "Fortfahren" at bounding box center [379, 464] width 329 height 35
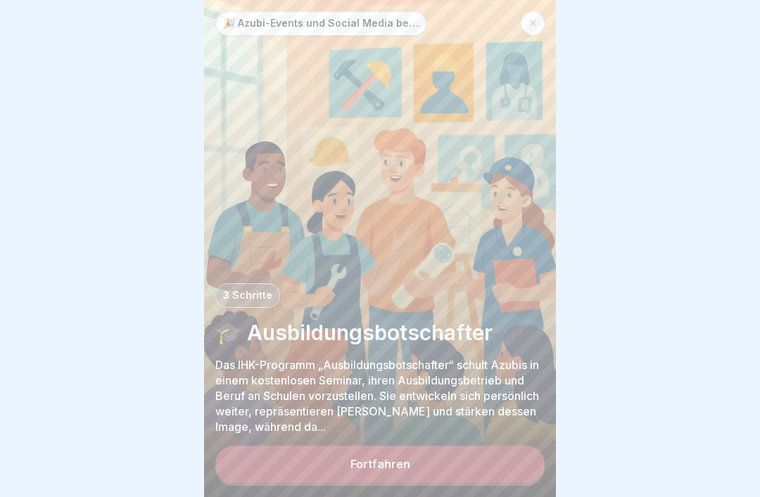
click at [480, 463] on button "Fortfahren" at bounding box center [379, 464] width 329 height 37
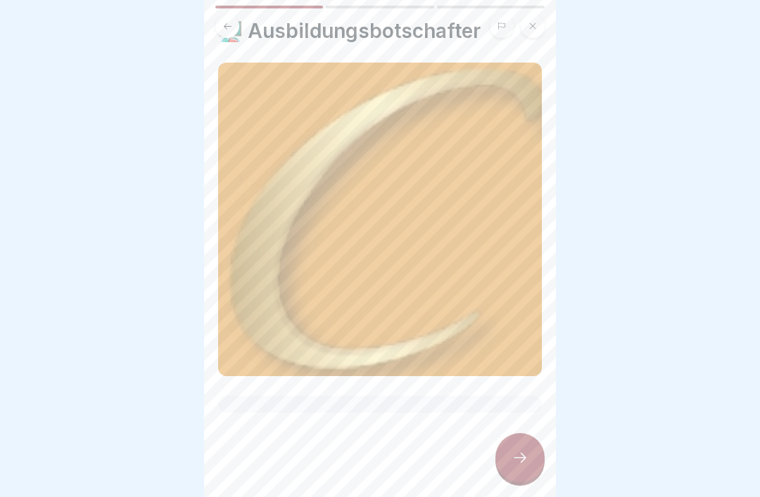
scroll to position [36, 0]
click at [538, 464] on div at bounding box center [519, 457] width 49 height 49
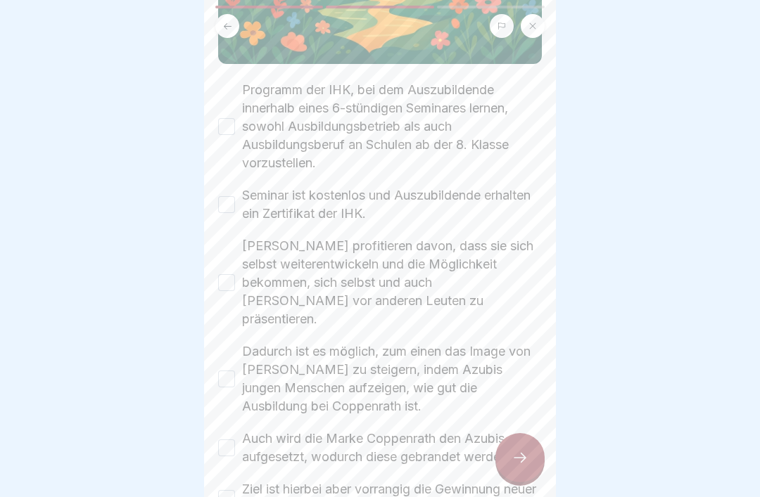
scroll to position [283, 0]
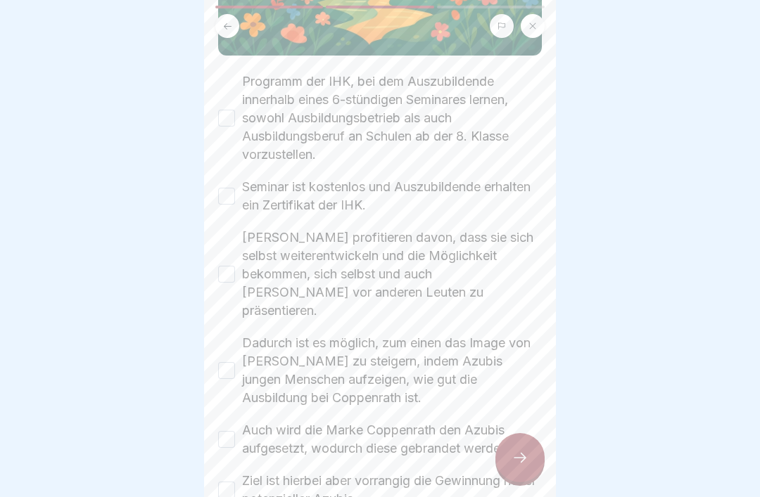
click at [520, 446] on div at bounding box center [519, 457] width 49 height 49
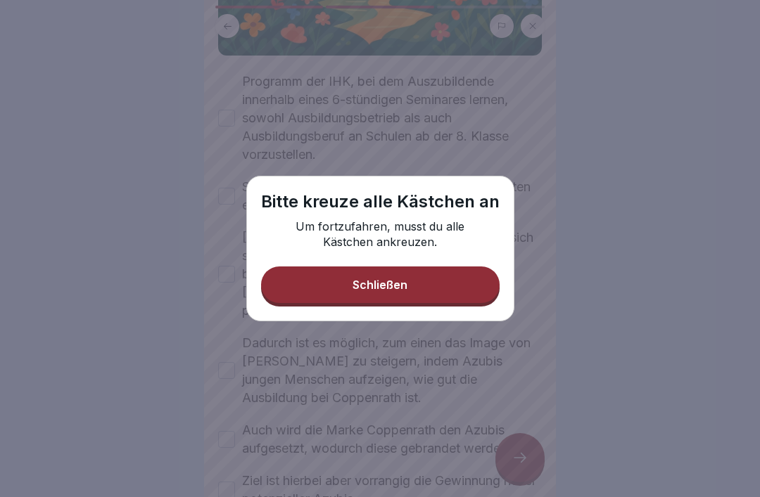
click at [456, 284] on button "Schließen" at bounding box center [380, 285] width 238 height 37
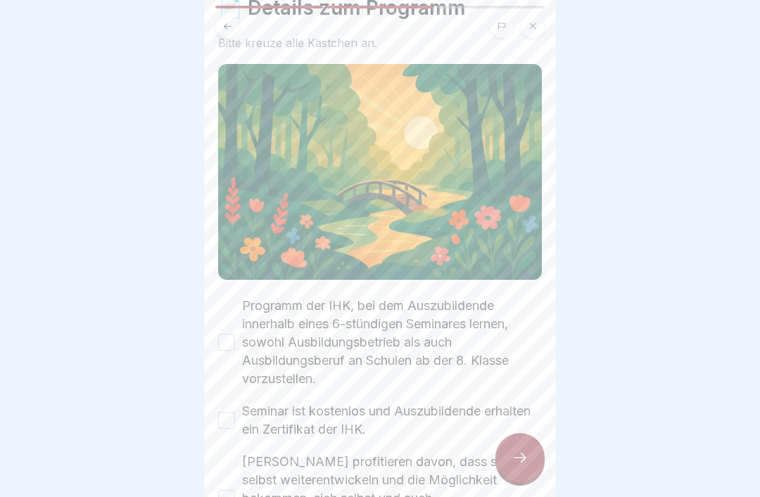
scroll to position [58, 0]
click at [234, 350] on button "Programm der IHK, bei dem Auszubildende innerhalb eines 6-stündigen Seminares l…" at bounding box center [226, 343] width 17 height 17
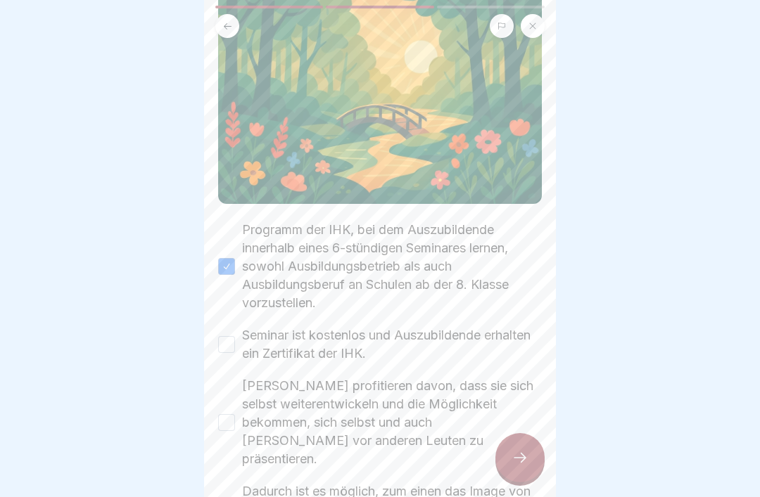
scroll to position [142, 0]
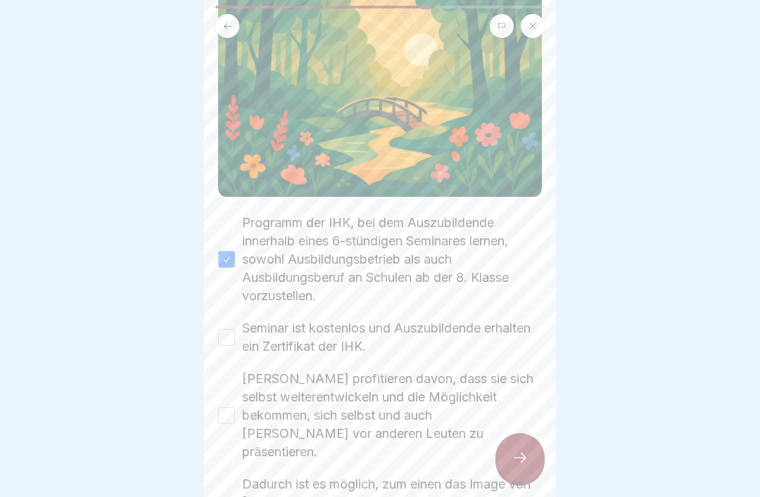
click at [227, 331] on button "Seminar ist kostenlos und Auszubildende erhalten ein Zertifikat der IHK." at bounding box center [226, 337] width 17 height 17
click at [233, 407] on button "[PERSON_NAME] profitieren davon, dass sie sich selbst weiterentwickeln und die …" at bounding box center [226, 415] width 17 height 17
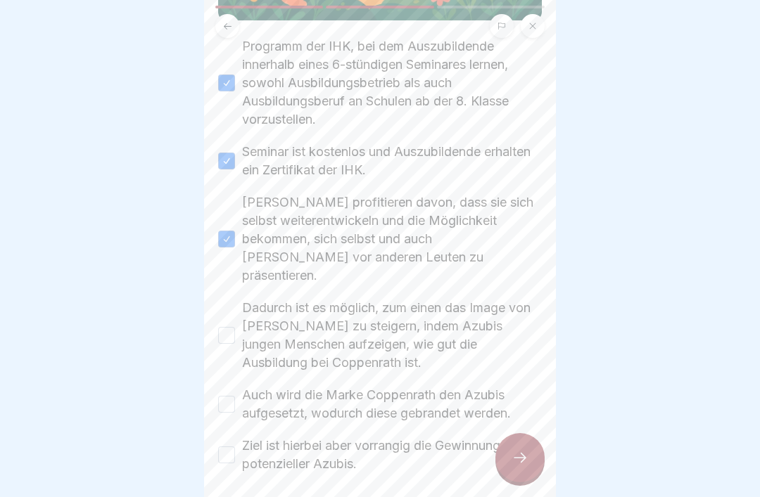
scroll to position [324, 0]
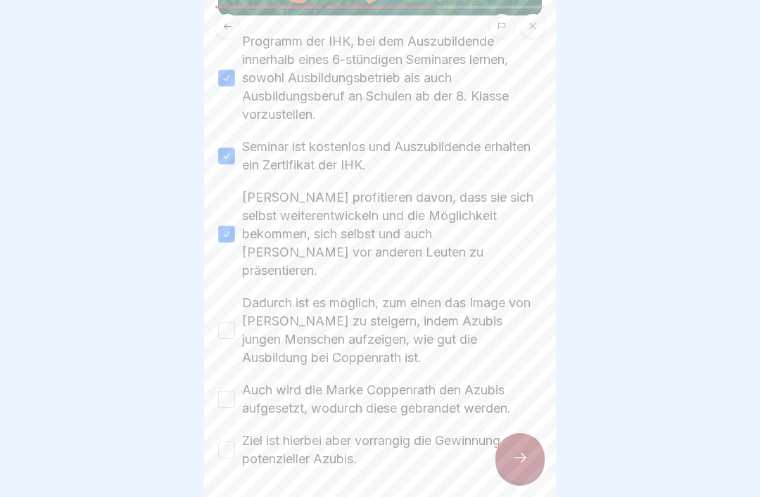
click at [231, 322] on button "Dadurch ist es möglich, zum einen das Image von [PERSON_NAME] zu steigern, inde…" at bounding box center [226, 330] width 17 height 17
click at [234, 391] on button "Auch wird die Marke Coppenrath den Azubis aufgesetzt, wodurch diese gebrandet w…" at bounding box center [226, 399] width 17 height 17
click at [234, 442] on button "Ziel ist hierbei aber vorrangig die Gewinnung neuer potenzieller Azubis." at bounding box center [226, 450] width 17 height 17
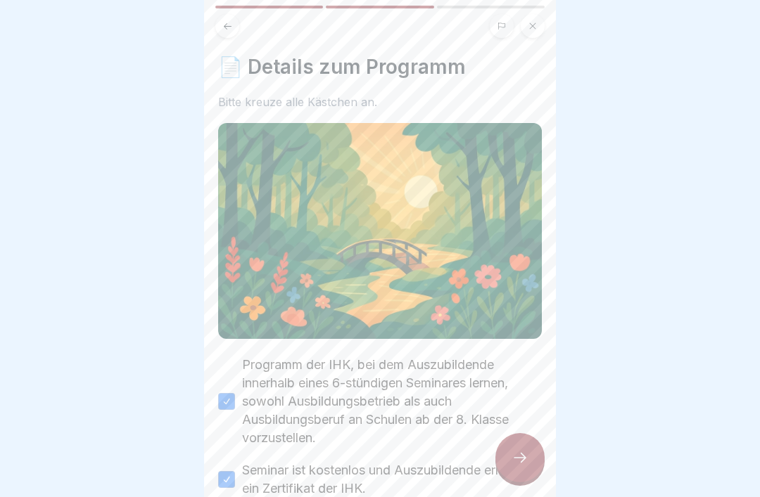
scroll to position [0, 0]
click at [515, 460] on icon at bounding box center [519, 457] width 17 height 17
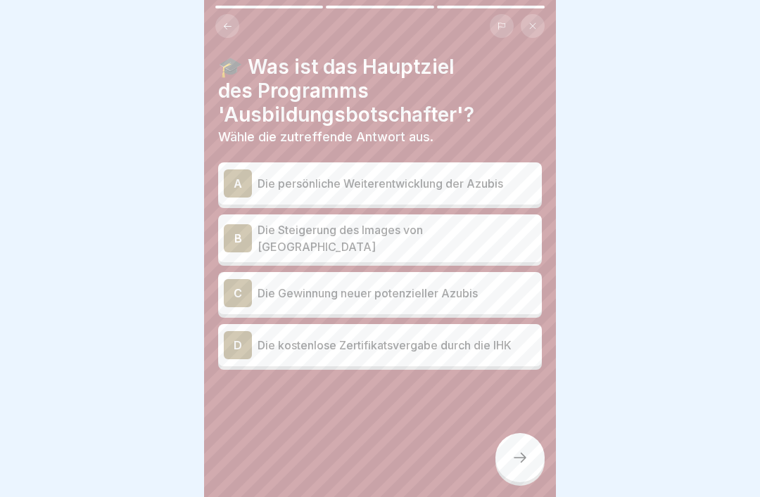
click at [501, 225] on div "B Die Steigerung des Images von [PERSON_NAME]" at bounding box center [380, 239] width 312 height 34
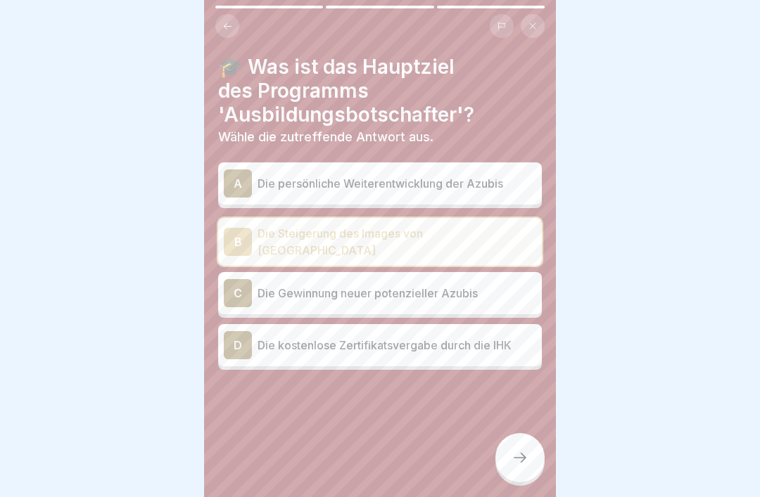
click at [500, 302] on div "C Die Gewinnung neuer potenzieller Azubis" at bounding box center [380, 293] width 324 height 42
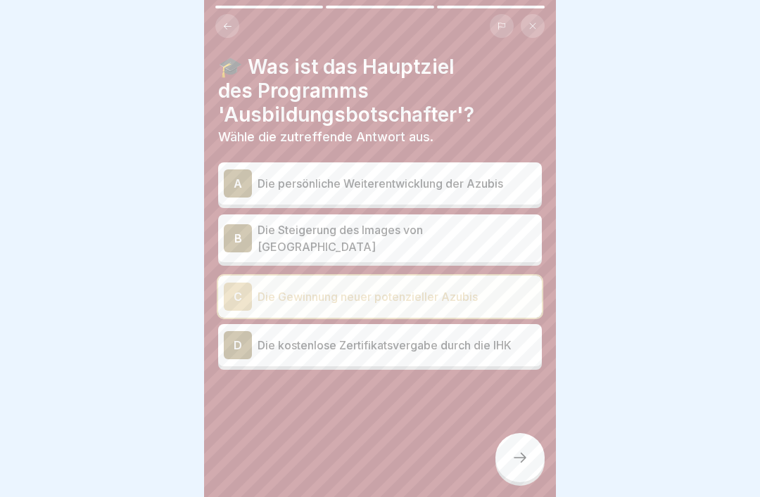
click at [522, 461] on icon at bounding box center [519, 458] width 13 height 10
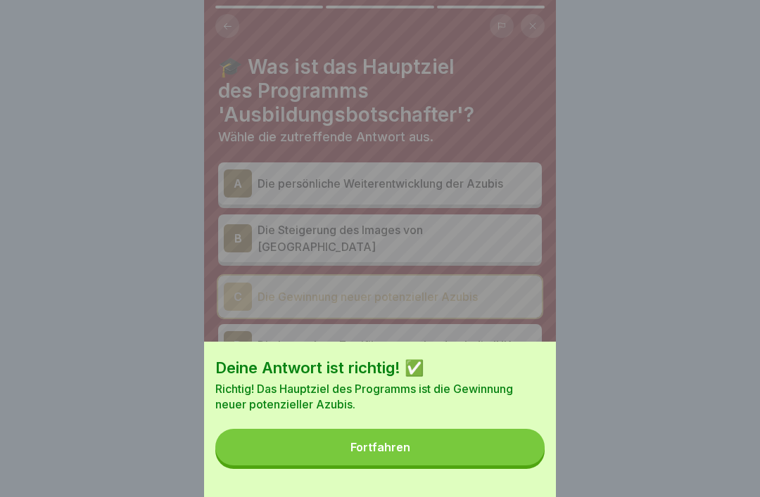
click at [480, 446] on button "Fortfahren" at bounding box center [379, 447] width 329 height 37
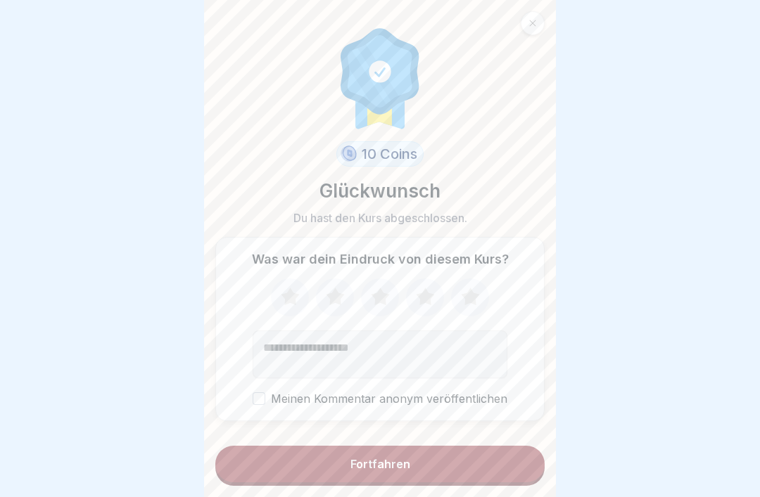
click at [461, 471] on button "Fortfahren" at bounding box center [379, 464] width 329 height 37
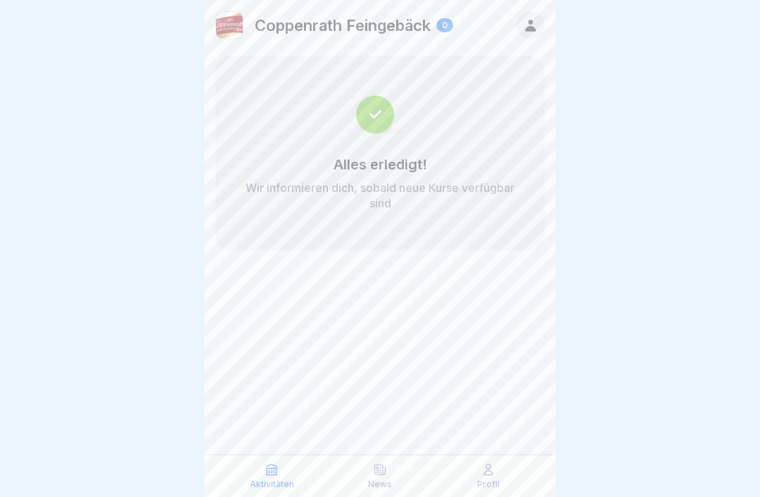
click at [498, 489] on p "Profil" at bounding box center [488, 485] width 23 height 10
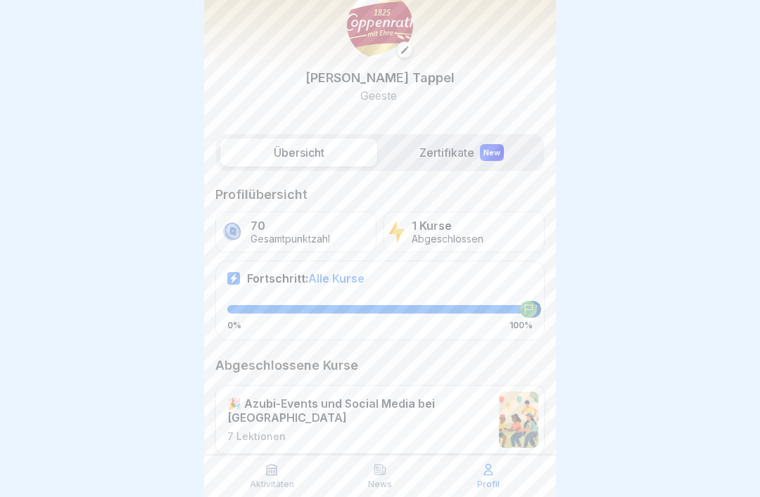
scroll to position [48, 0]
click at [455, 155] on label "Zertifikate New" at bounding box center [461, 153] width 157 height 28
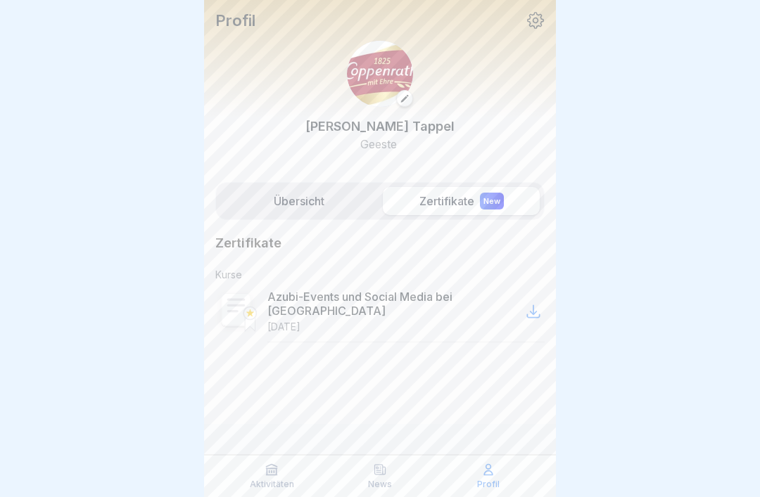
click at [312, 213] on label "Übersicht" at bounding box center [298, 201] width 157 height 28
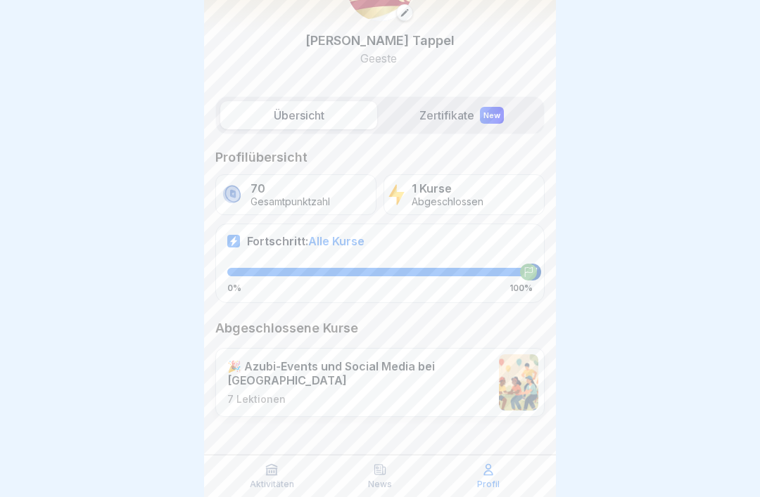
scroll to position [86, 0]
click at [338, 239] on span "Alle Kurse" at bounding box center [336, 241] width 56 height 14
click at [506, 273] on div at bounding box center [379, 272] width 305 height 8
click at [524, 275] on icon at bounding box center [528, 272] width 10 height 10
click at [539, 272] on div at bounding box center [532, 272] width 17 height 17
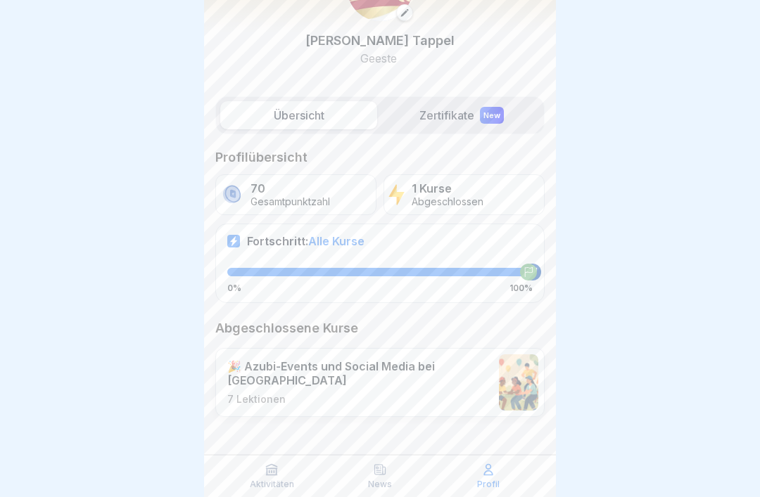
click at [370, 394] on p "7 Lektionen" at bounding box center [359, 399] width 264 height 13
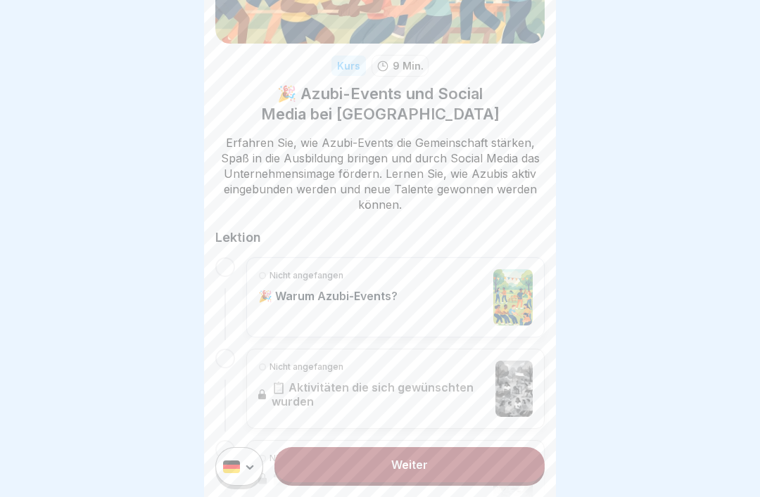
scroll to position [142, 0]
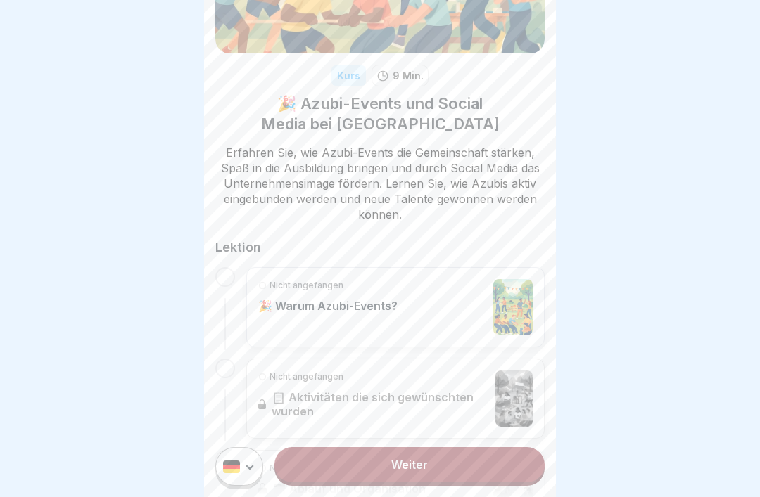
click at [445, 299] on div "Nicht angefangen 🎉 Warum Azubi-Events?" at bounding box center [395, 307] width 274 height 56
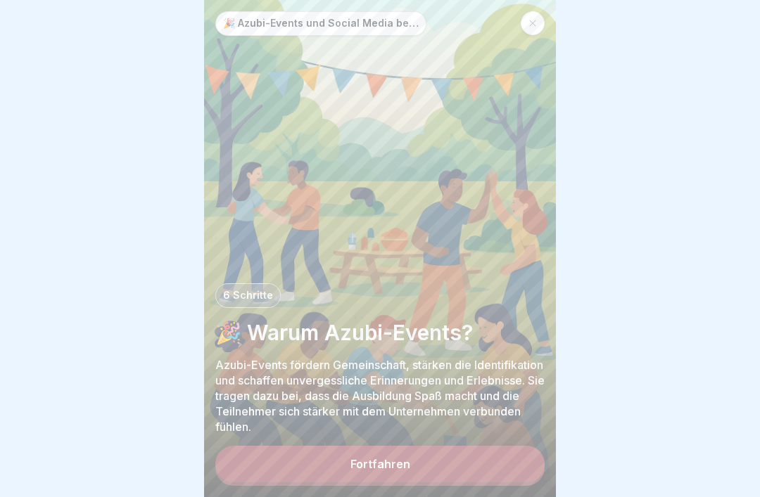
click at [381, 456] on button "Fortfahren" at bounding box center [379, 464] width 329 height 37
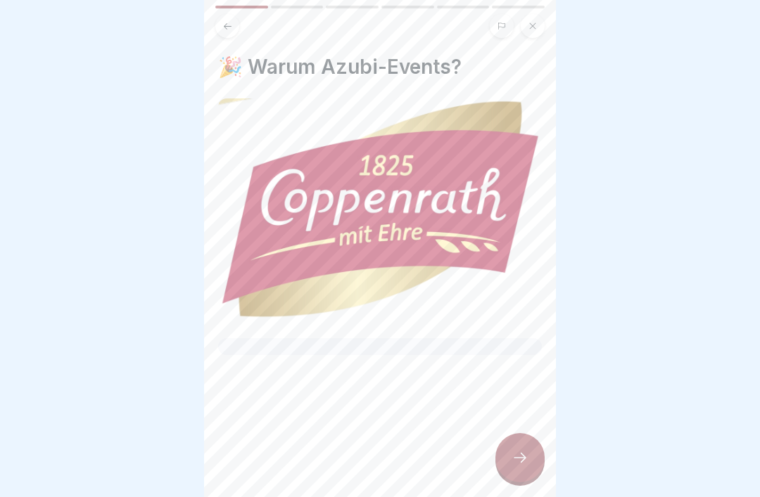
click at [506, 463] on div at bounding box center [519, 457] width 49 height 49
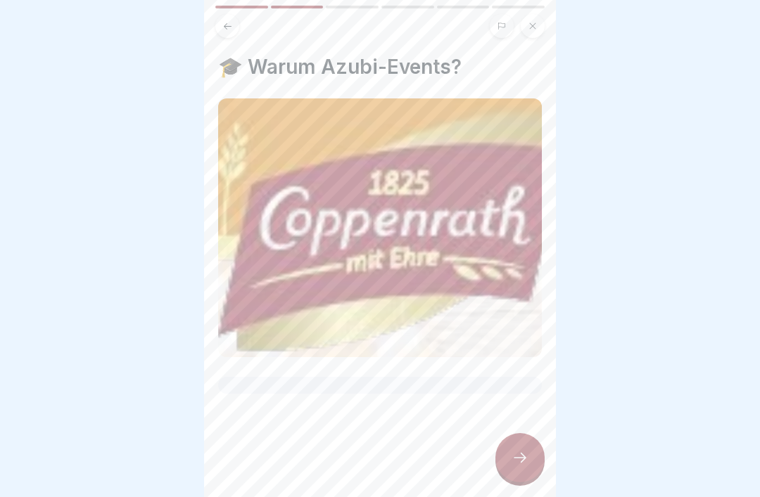
click at [511, 470] on div at bounding box center [519, 457] width 49 height 49
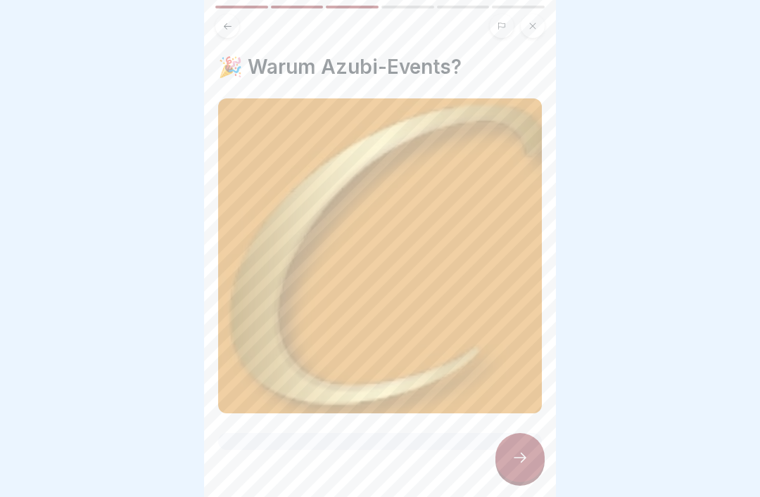
click at [514, 462] on icon at bounding box center [519, 457] width 17 height 17
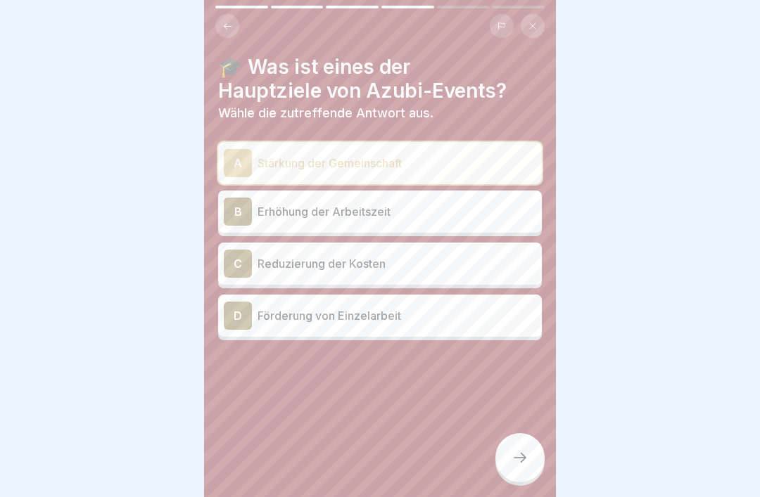
click at [506, 466] on div at bounding box center [519, 457] width 49 height 49
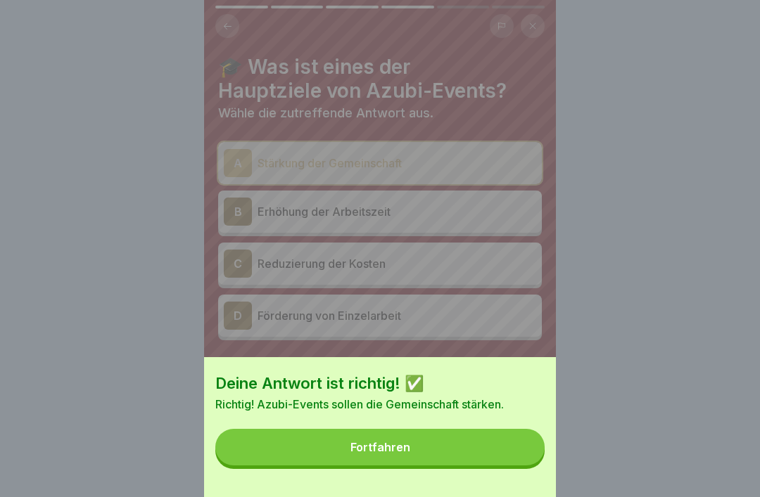
click at [404, 454] on div "Fortfahren" at bounding box center [380, 447] width 60 height 13
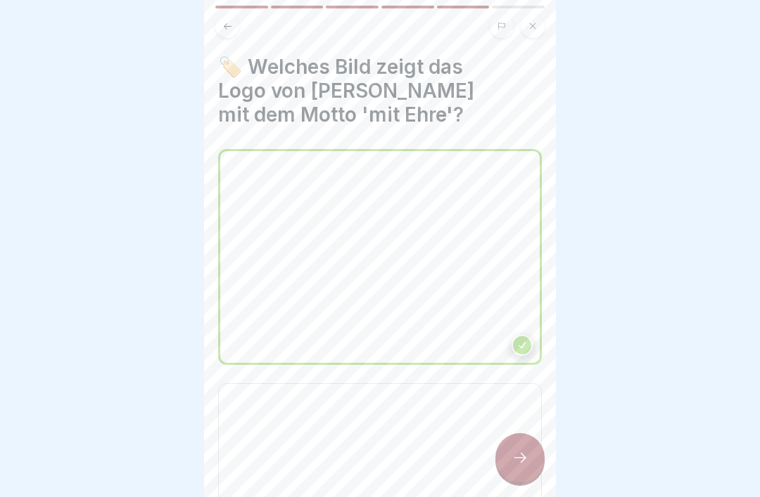
click at [231, 32] on button at bounding box center [227, 26] width 24 height 24
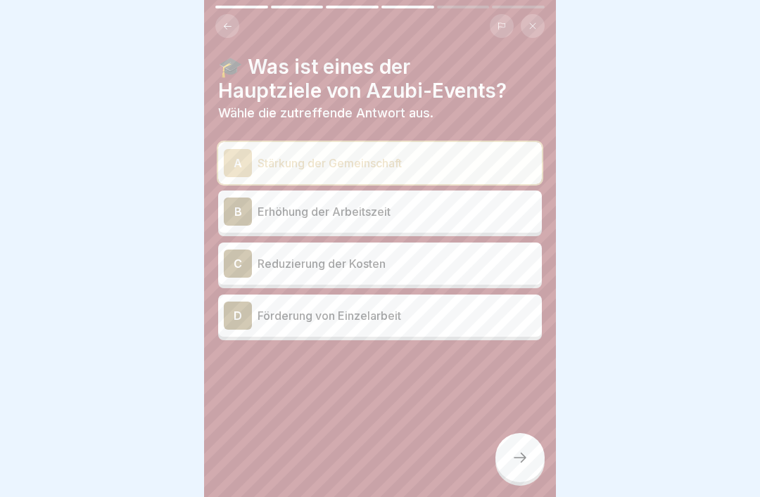
click at [229, 4] on div "🎓 Was ist eines der Hauptziele von Azubi-Events? Wähle die zutreffende Antwort …" at bounding box center [380, 248] width 352 height 497
click at [230, 29] on icon at bounding box center [227, 26] width 11 height 11
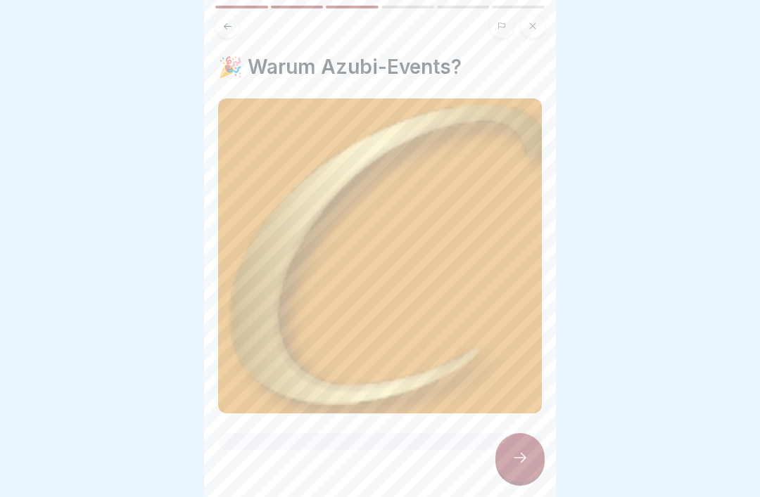
click at [223, 25] on icon at bounding box center [227, 26] width 11 height 11
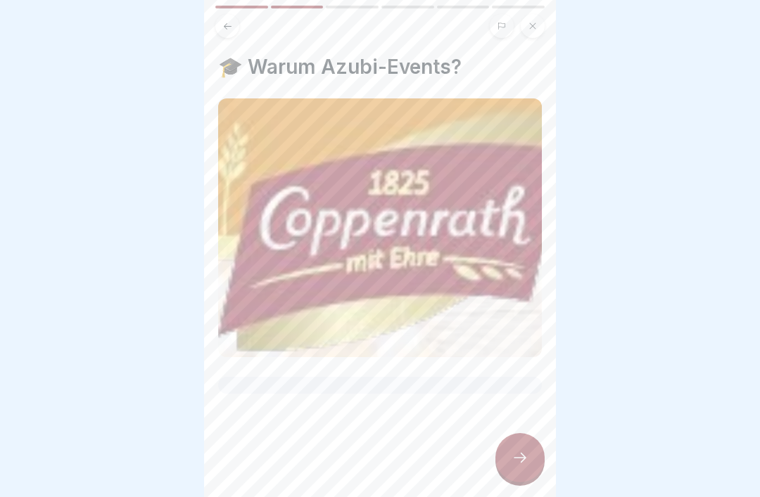
click at [226, 27] on icon at bounding box center [228, 26] width 8 height 6
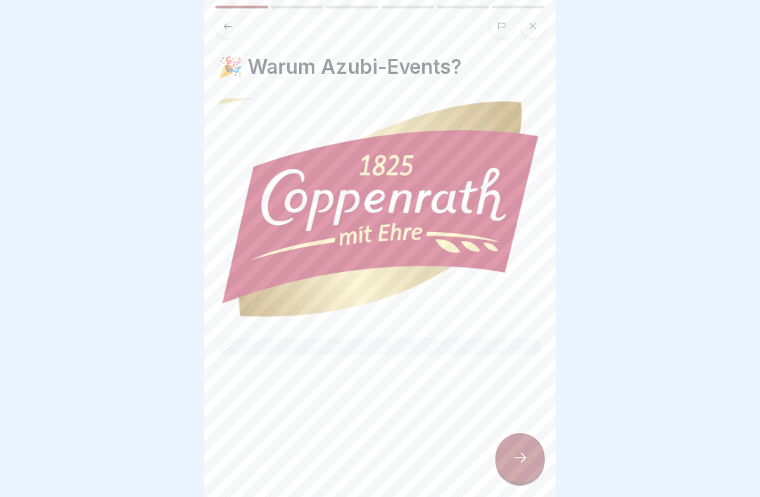
click at [223, 27] on icon at bounding box center [227, 26] width 11 height 11
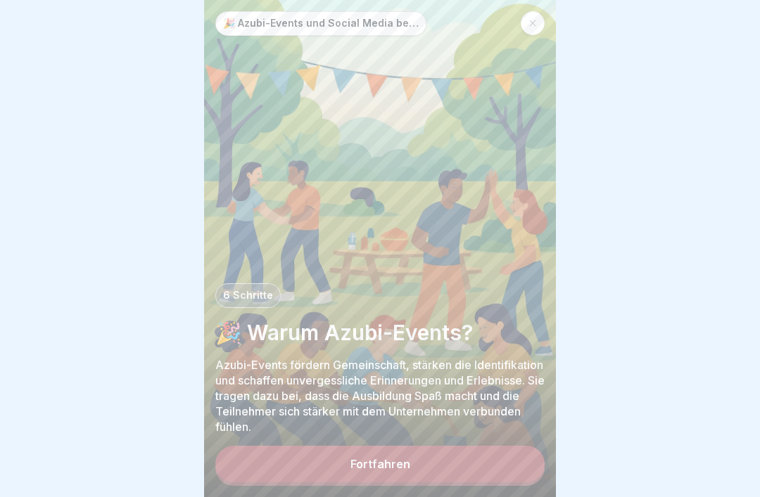
click at [543, 17] on div at bounding box center [532, 23] width 24 height 24
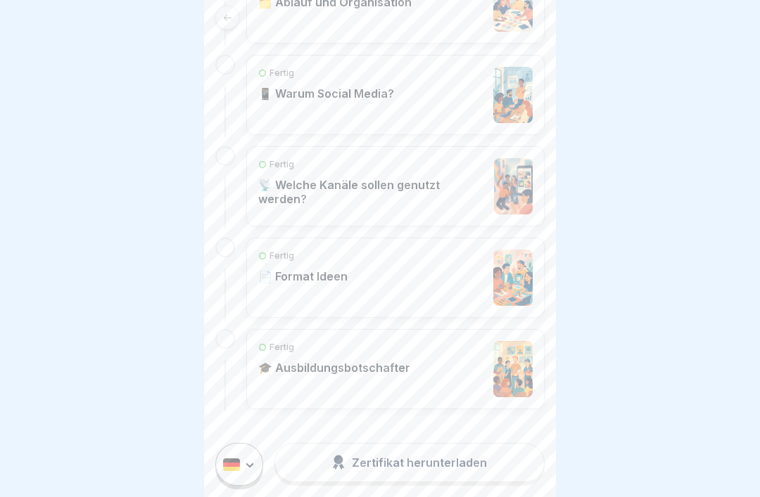
scroll to position [628, 0]
click at [367, 387] on div "Fertig 🎓 Ausbildungsbotschafter" at bounding box center [334, 370] width 152 height 56
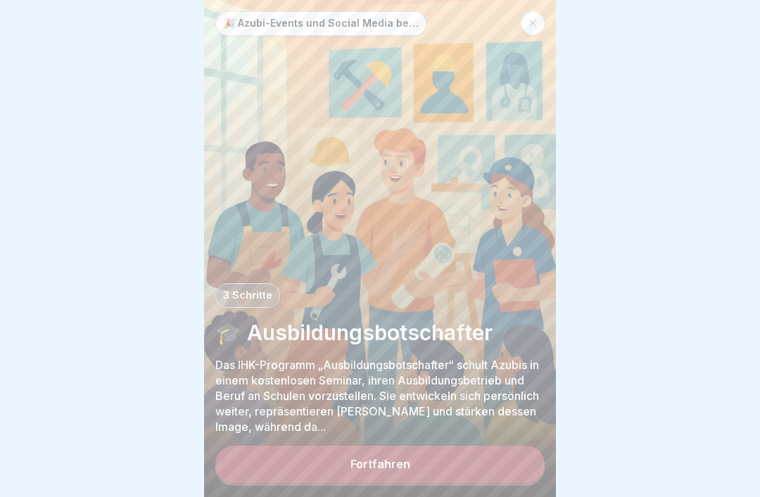
click at [535, 32] on div at bounding box center [532, 23] width 24 height 24
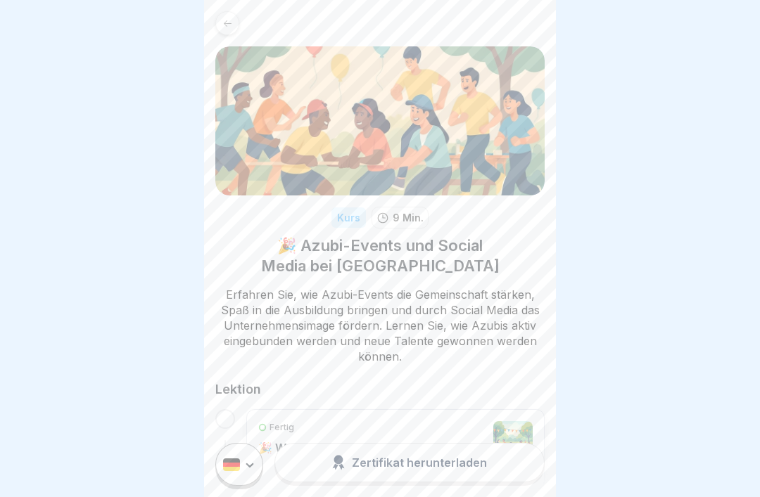
click at [224, 33] on div at bounding box center [227, 23] width 24 height 24
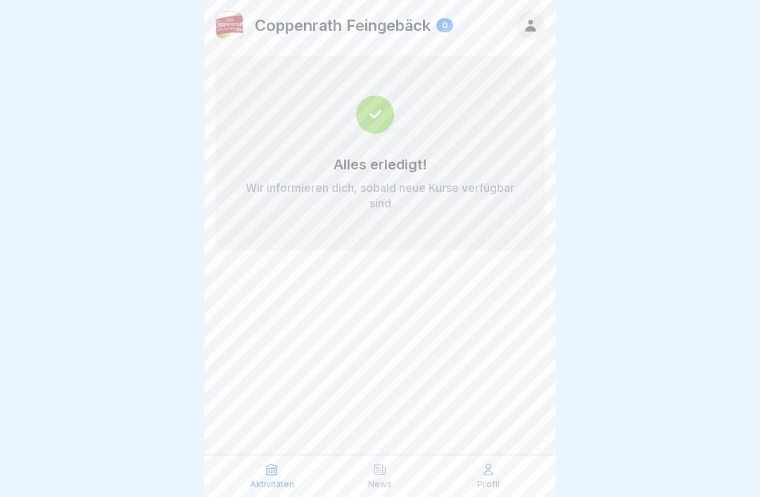
click at [490, 486] on p "Profil" at bounding box center [488, 485] width 23 height 10
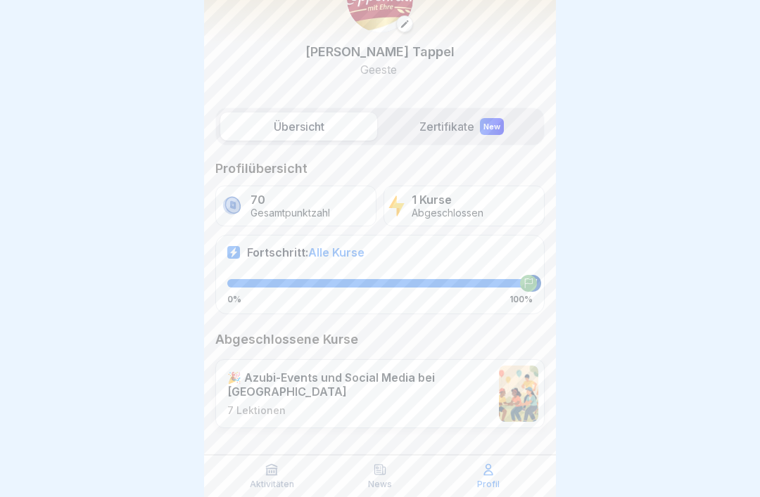
scroll to position [79, 0]
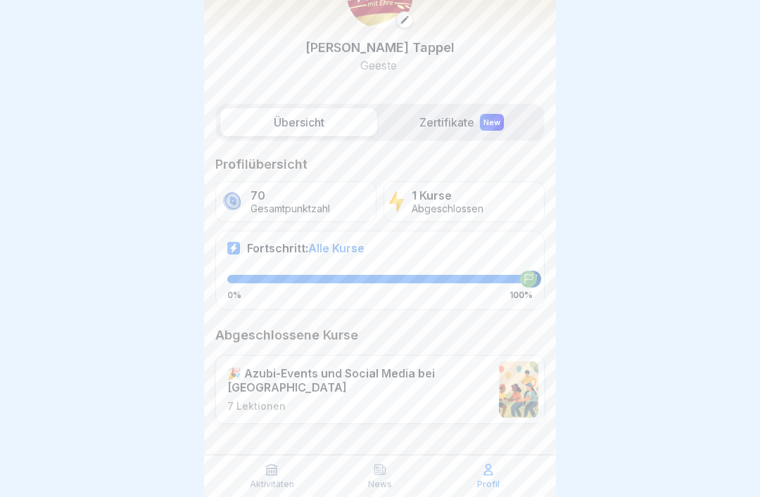
click at [493, 207] on div "1 Kurse Abgeschlossen" at bounding box center [463, 201] width 161 height 41
click at [316, 206] on p "Gesamtpunktzahl" at bounding box center [289, 209] width 79 height 12
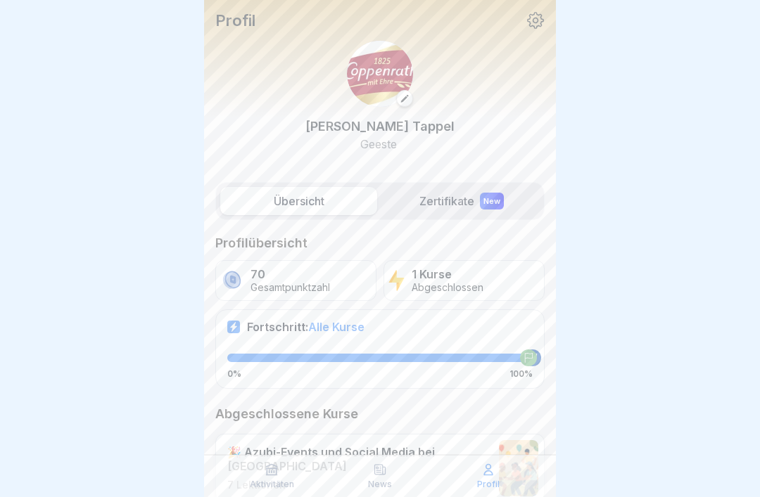
scroll to position [0, 0]
click at [392, 488] on div "News" at bounding box center [379, 476] width 101 height 27
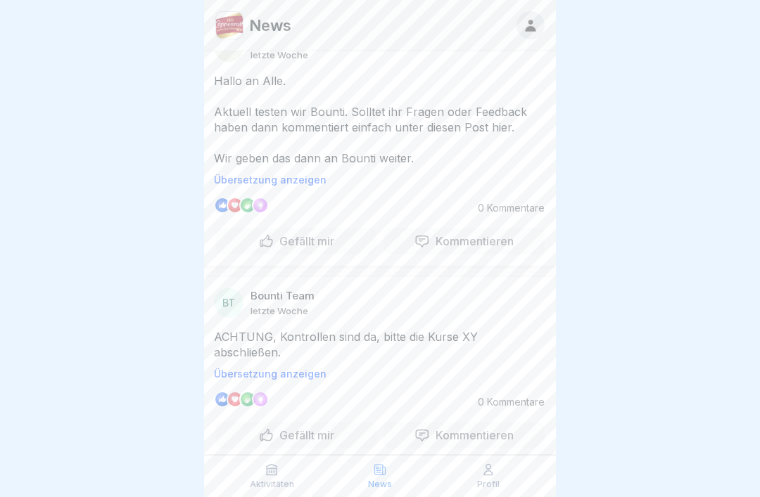
scroll to position [219, 0]
click at [276, 488] on p "Aktivitäten" at bounding box center [272, 485] width 44 height 10
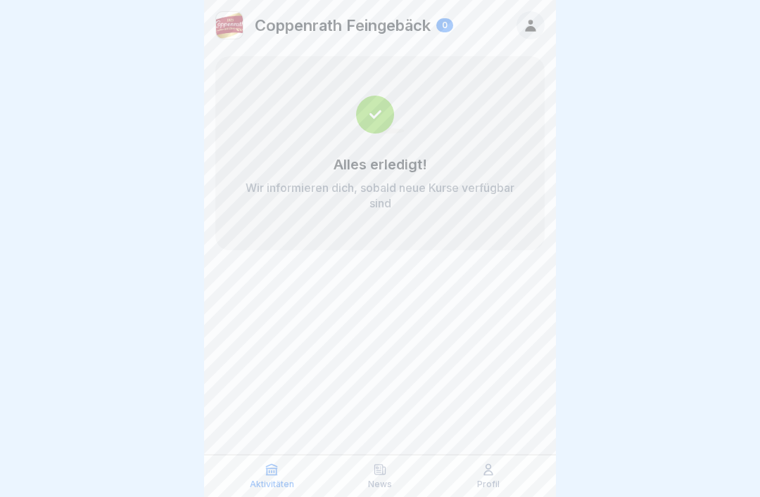
click at [535, 32] on icon at bounding box center [530, 25] width 15 height 15
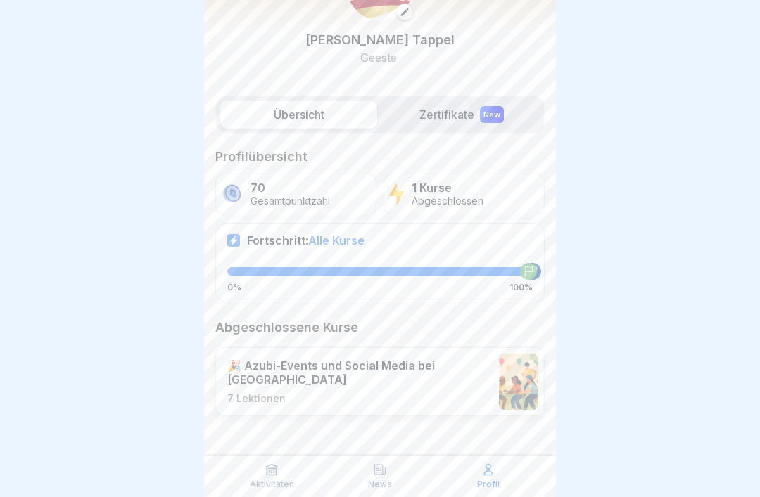
scroll to position [86, 0]
click at [271, 484] on p "Aktivitäten" at bounding box center [272, 485] width 44 height 10
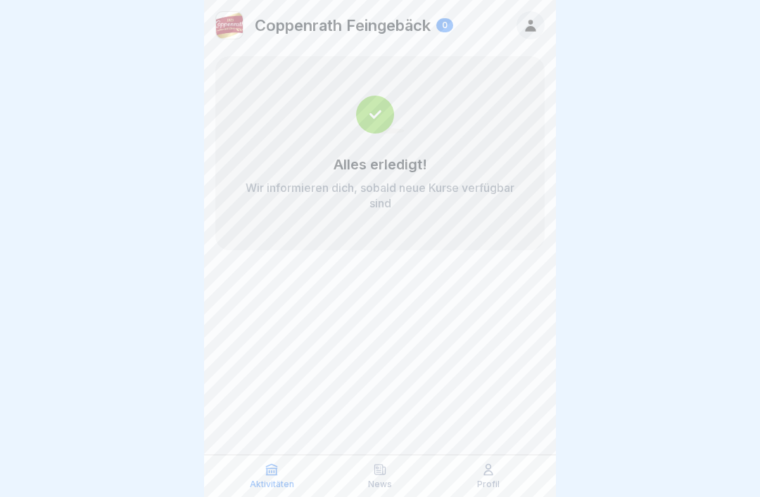
click at [497, 473] on div "Profil" at bounding box center [487, 476] width 101 height 27
